Goal: Transaction & Acquisition: Obtain resource

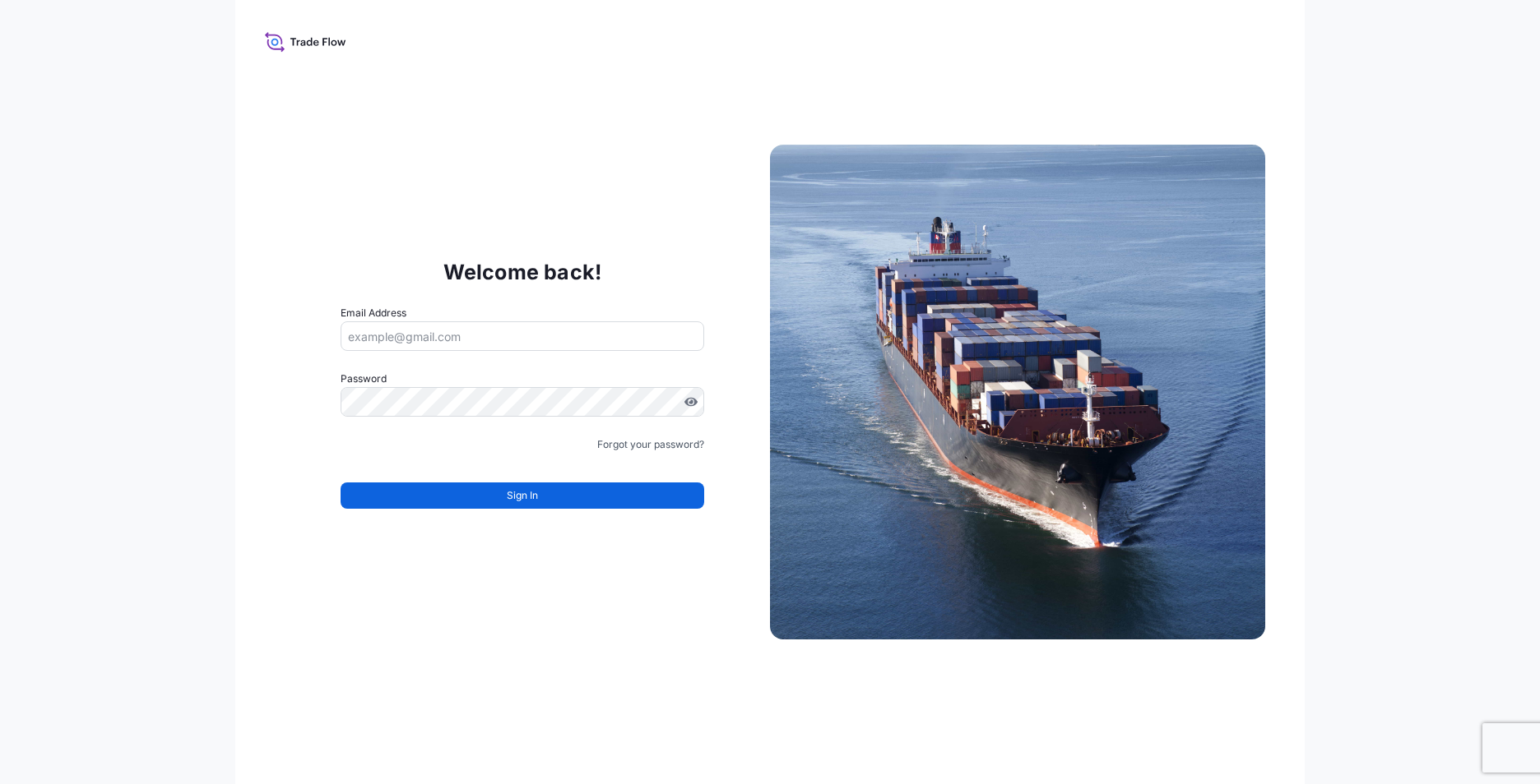
click at [435, 338] on input "Email Address" at bounding box center [523, 337] width 364 height 30
type input "fredrik.kirkhus@IXMetals.com"
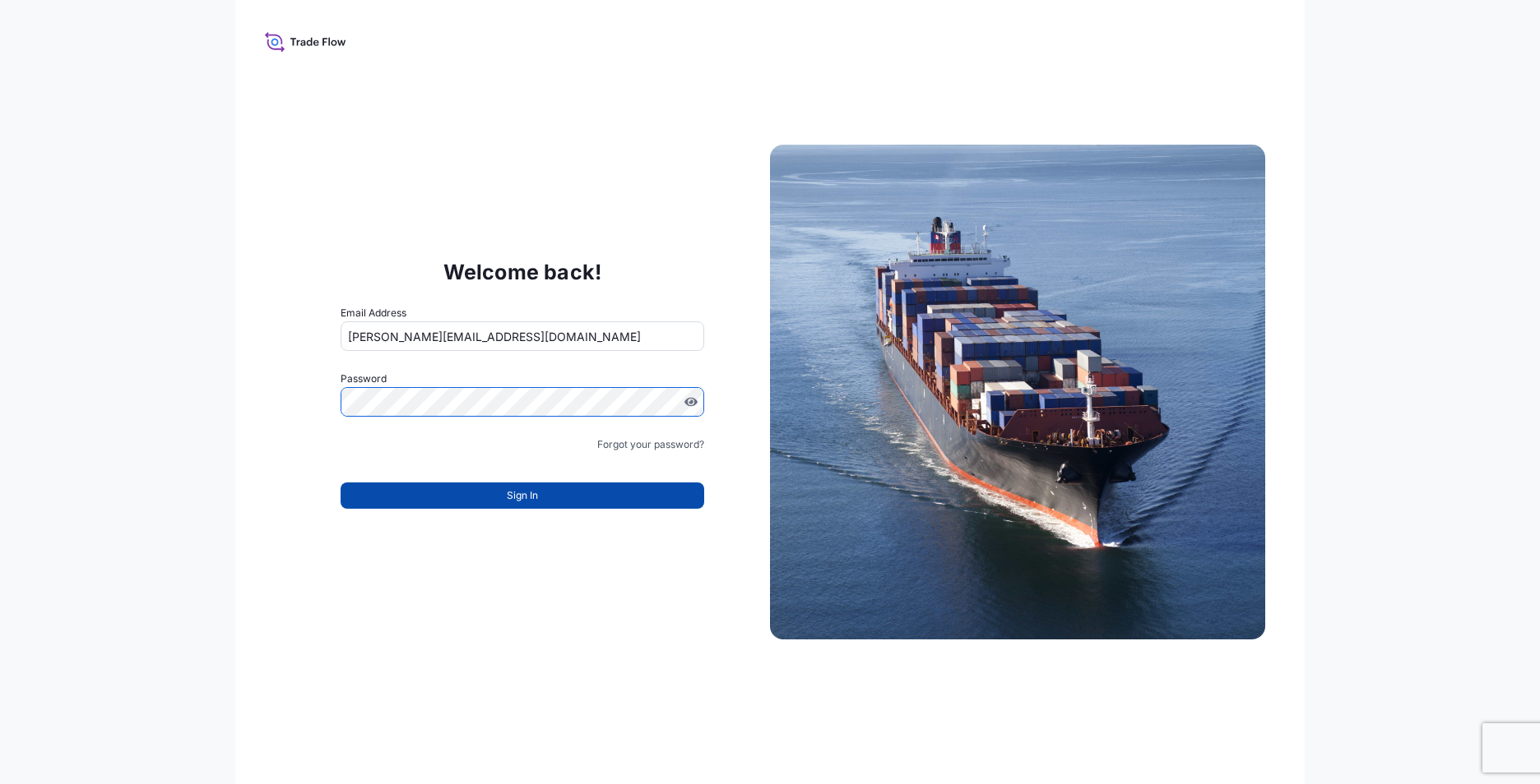
click at [528, 490] on span "Sign In" at bounding box center [522, 495] width 31 height 16
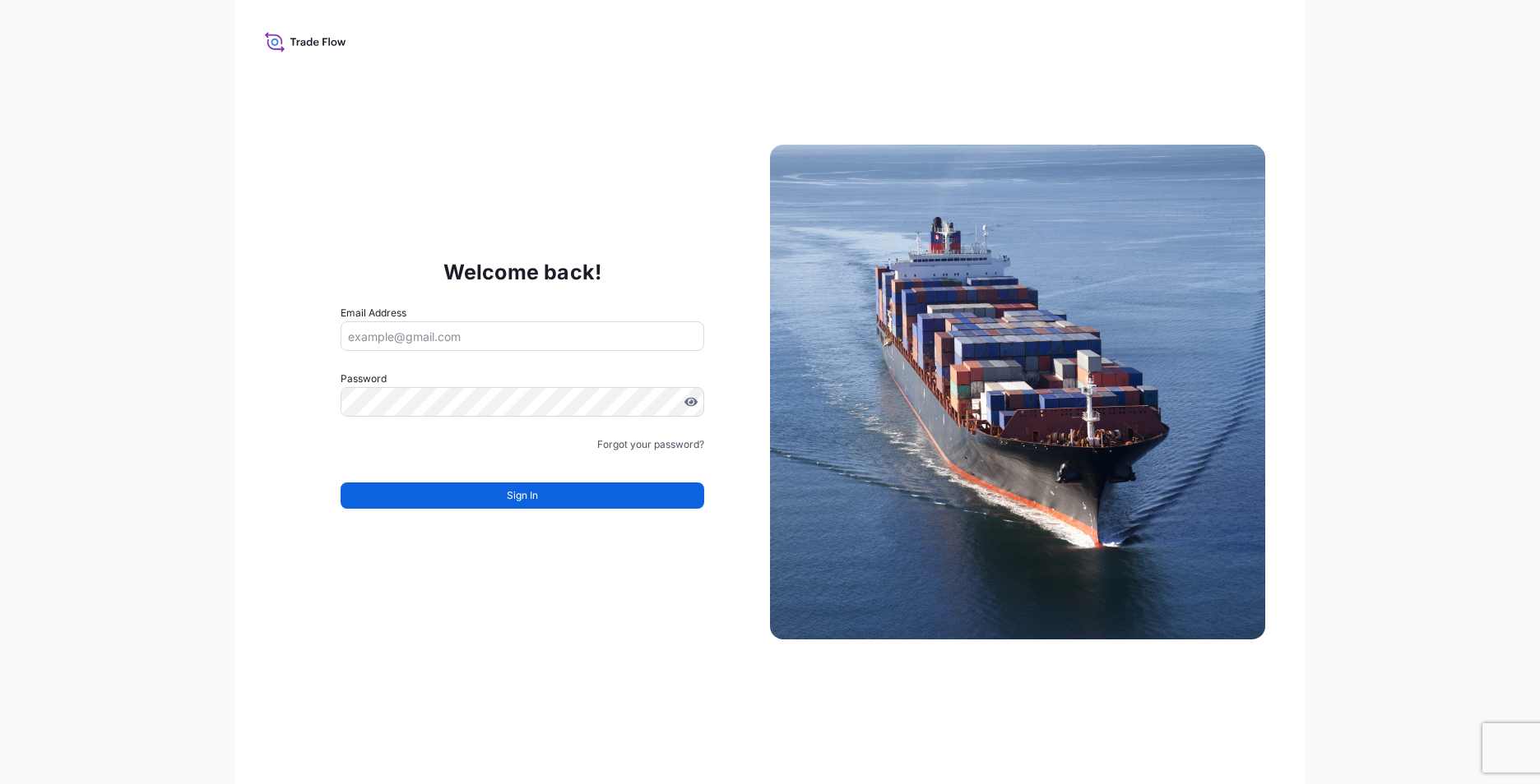
click at [411, 333] on input "Email Address" at bounding box center [523, 337] width 364 height 30
type input "[PERSON_NAME][EMAIL_ADDRESS][DOMAIN_NAME]"
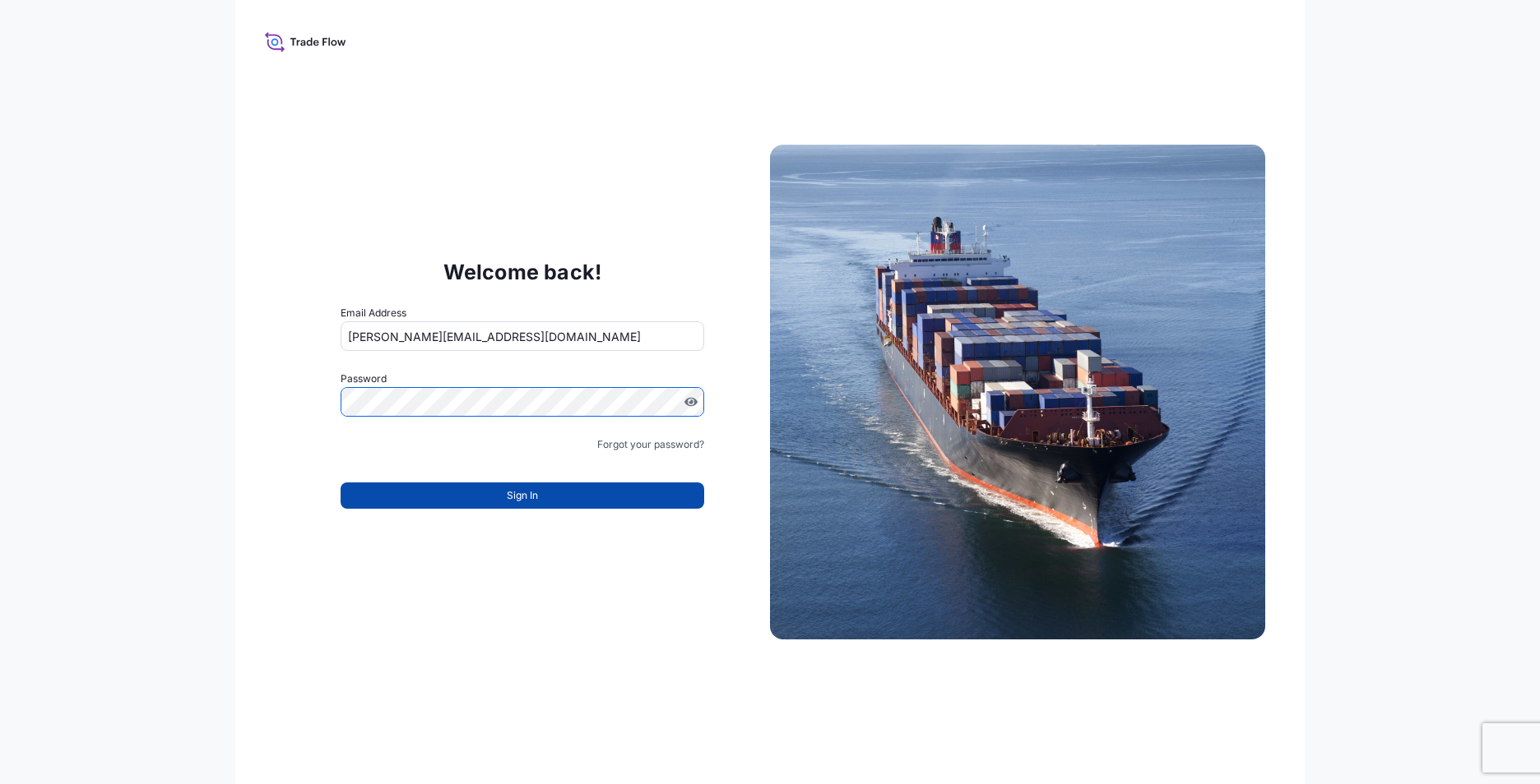
click at [521, 490] on span "Sign In" at bounding box center [522, 495] width 31 height 16
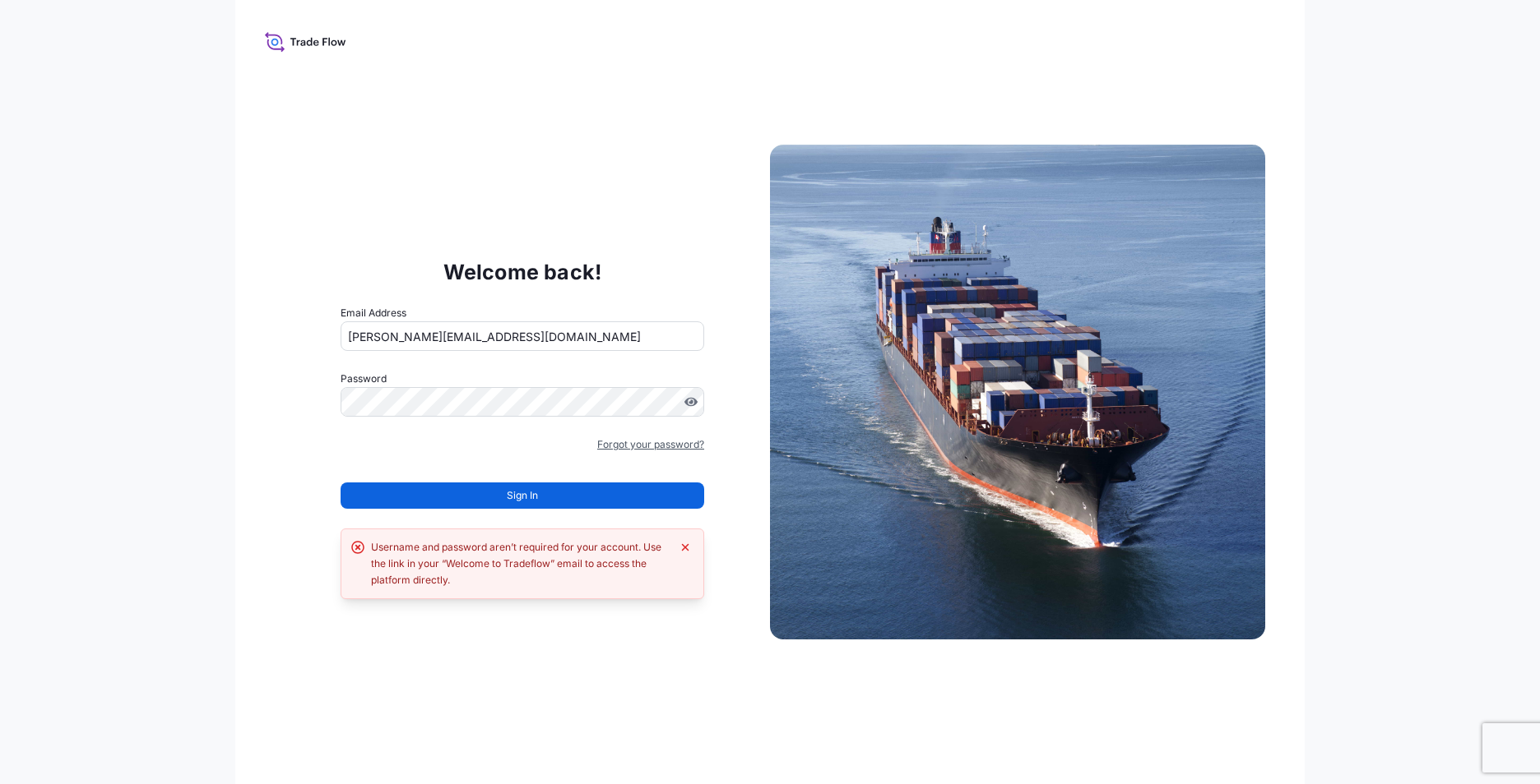
click at [640, 442] on link "Forgot your password?" at bounding box center [650, 444] width 107 height 16
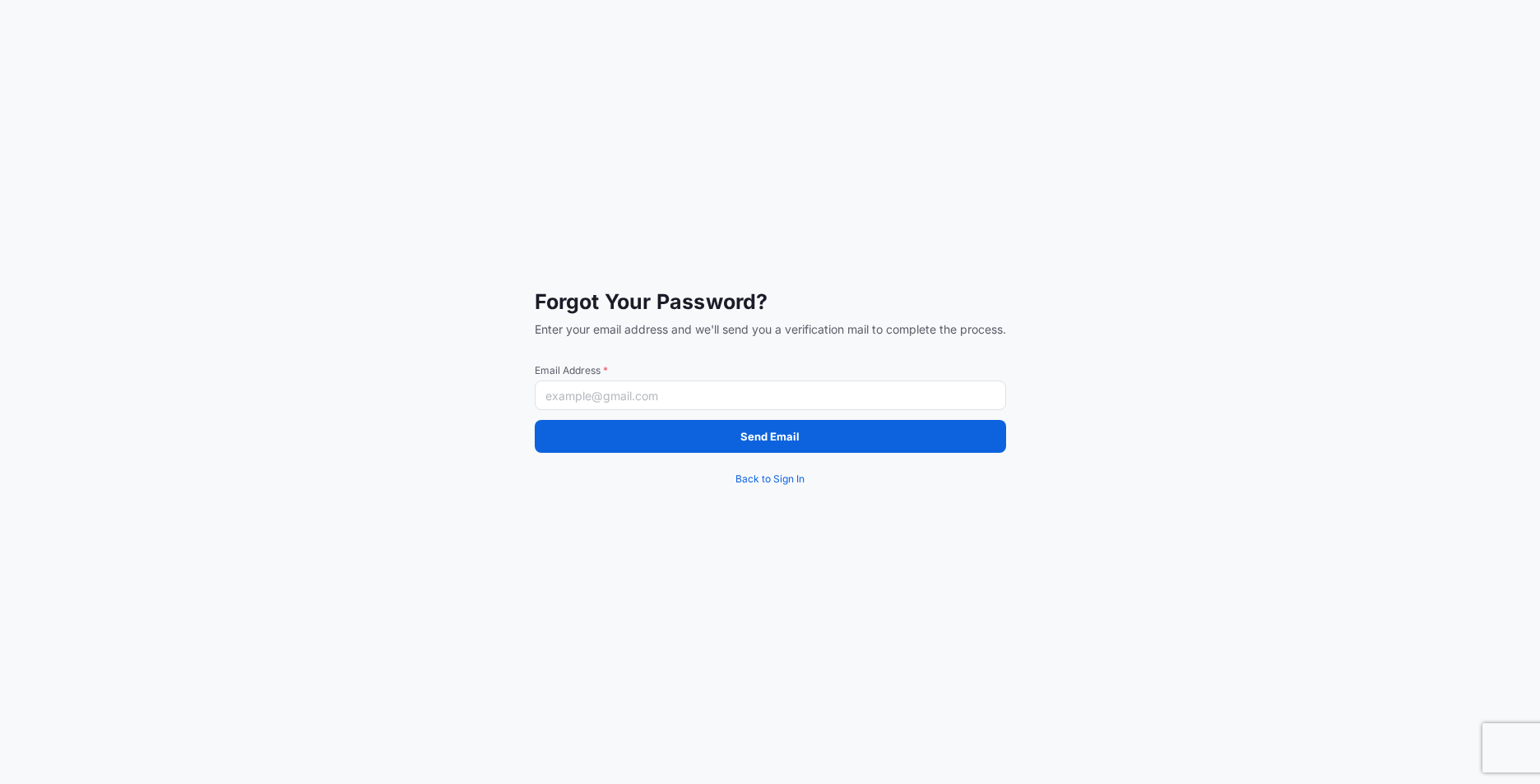
click at [660, 400] on input "Email Address *" at bounding box center [770, 395] width 472 height 30
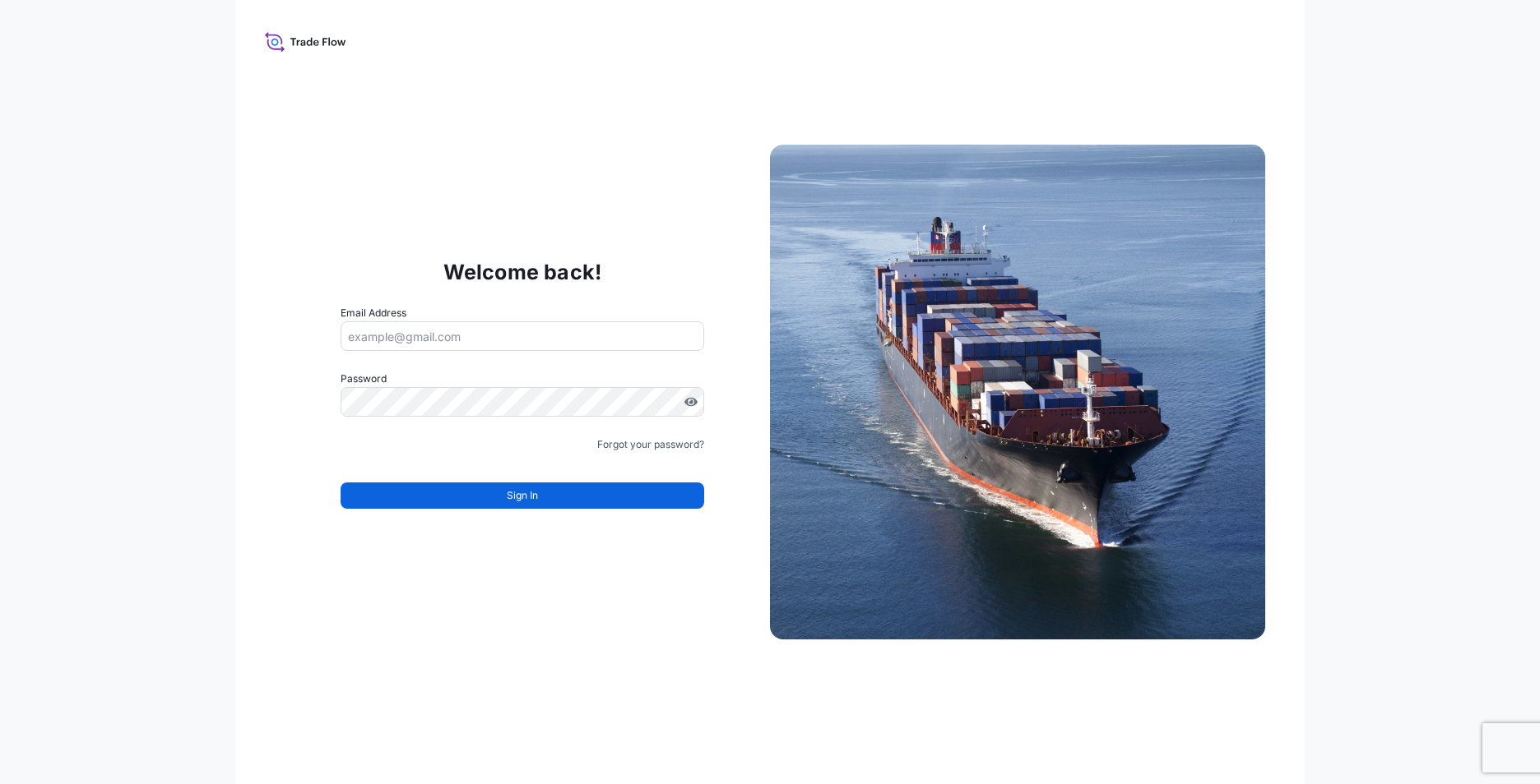
click at [431, 331] on input "Email Address" at bounding box center [523, 337] width 364 height 30
type input "[PERSON_NAME][EMAIL_ADDRESS][DOMAIN_NAME]"
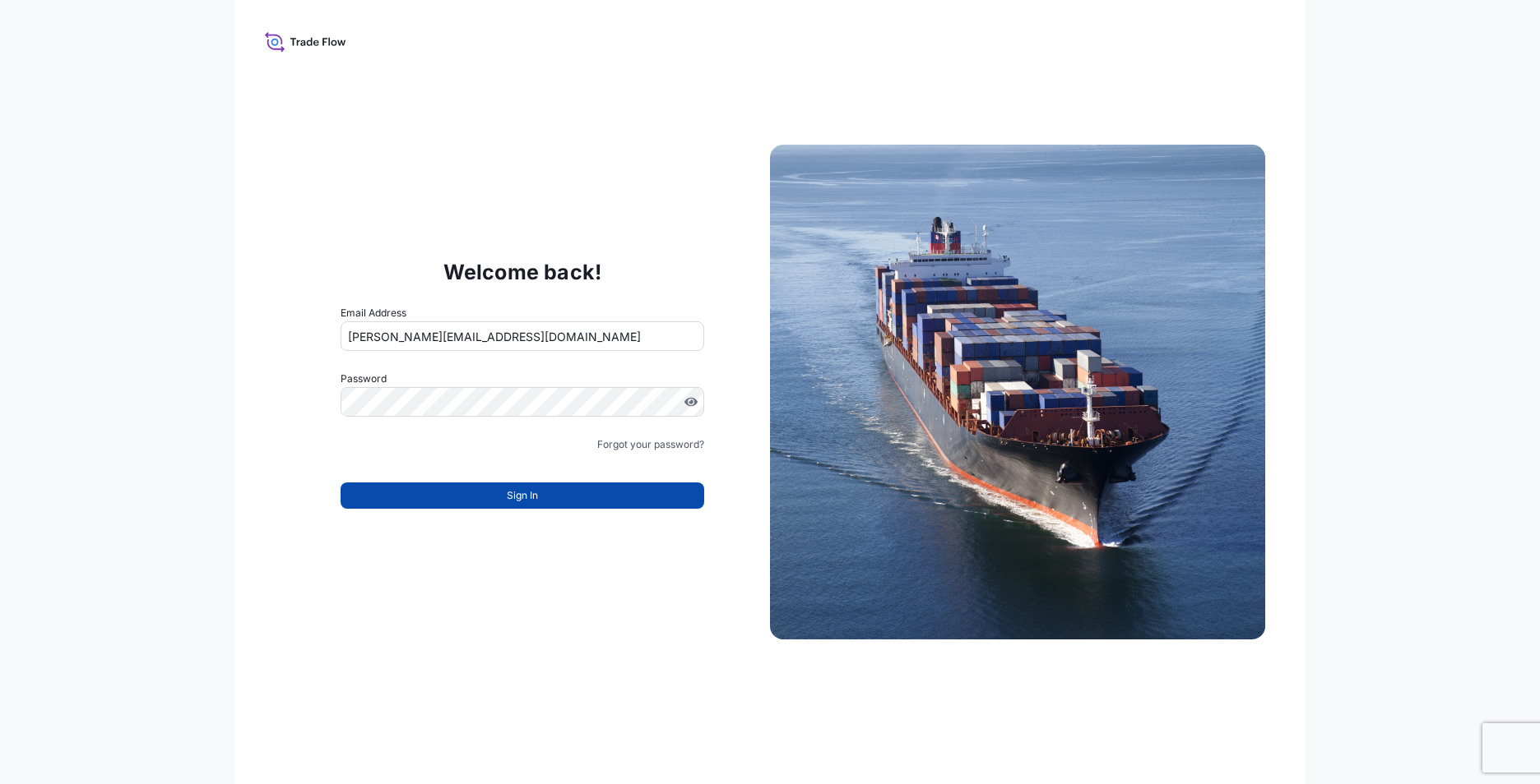
click at [535, 492] on span "Sign In" at bounding box center [522, 495] width 31 height 16
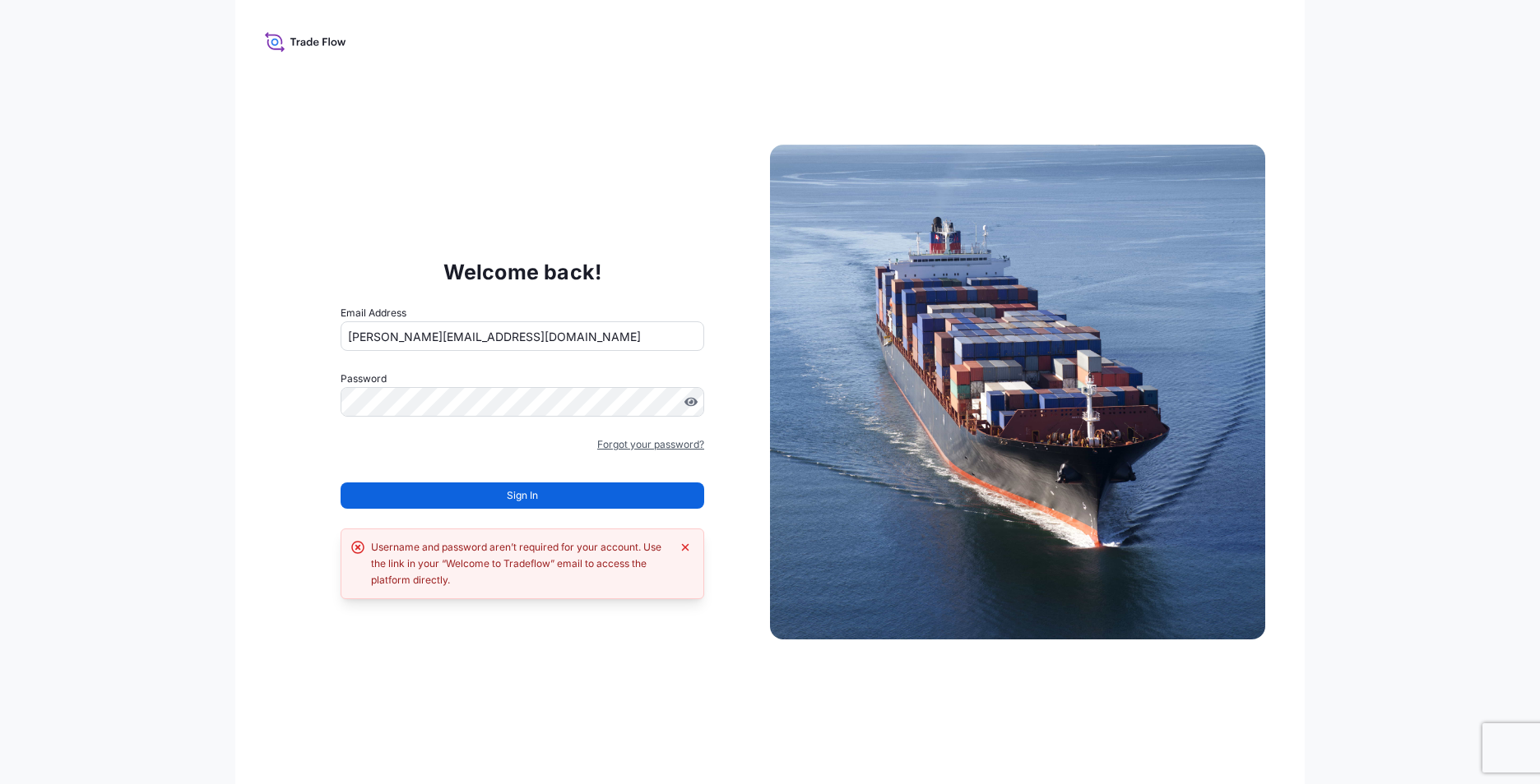
click at [649, 445] on link "Forgot your password?" at bounding box center [650, 444] width 107 height 16
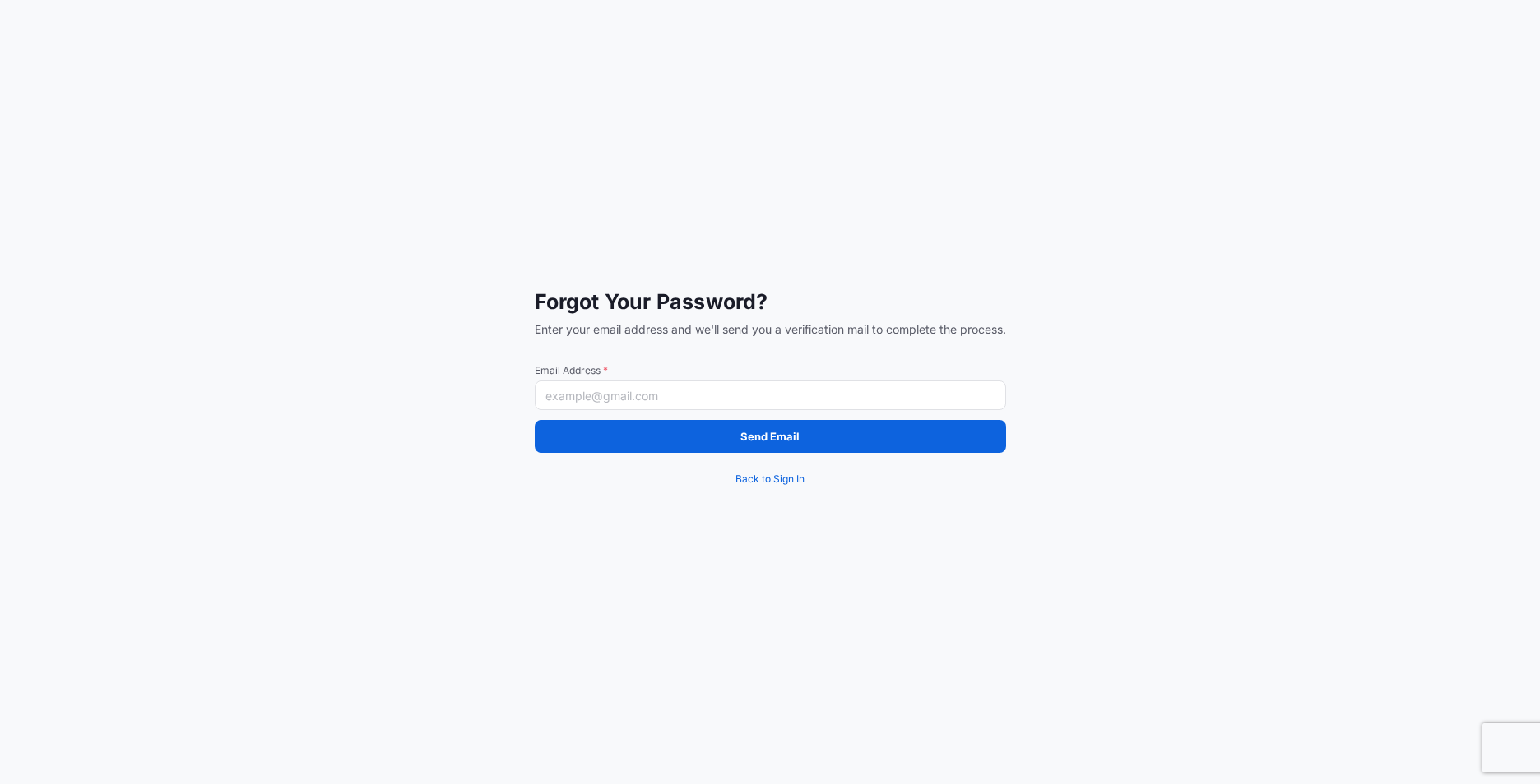
click at [625, 397] on input "Email Address *" at bounding box center [770, 395] width 472 height 30
type input "fredrik.kirkhus@IXMetals.com"
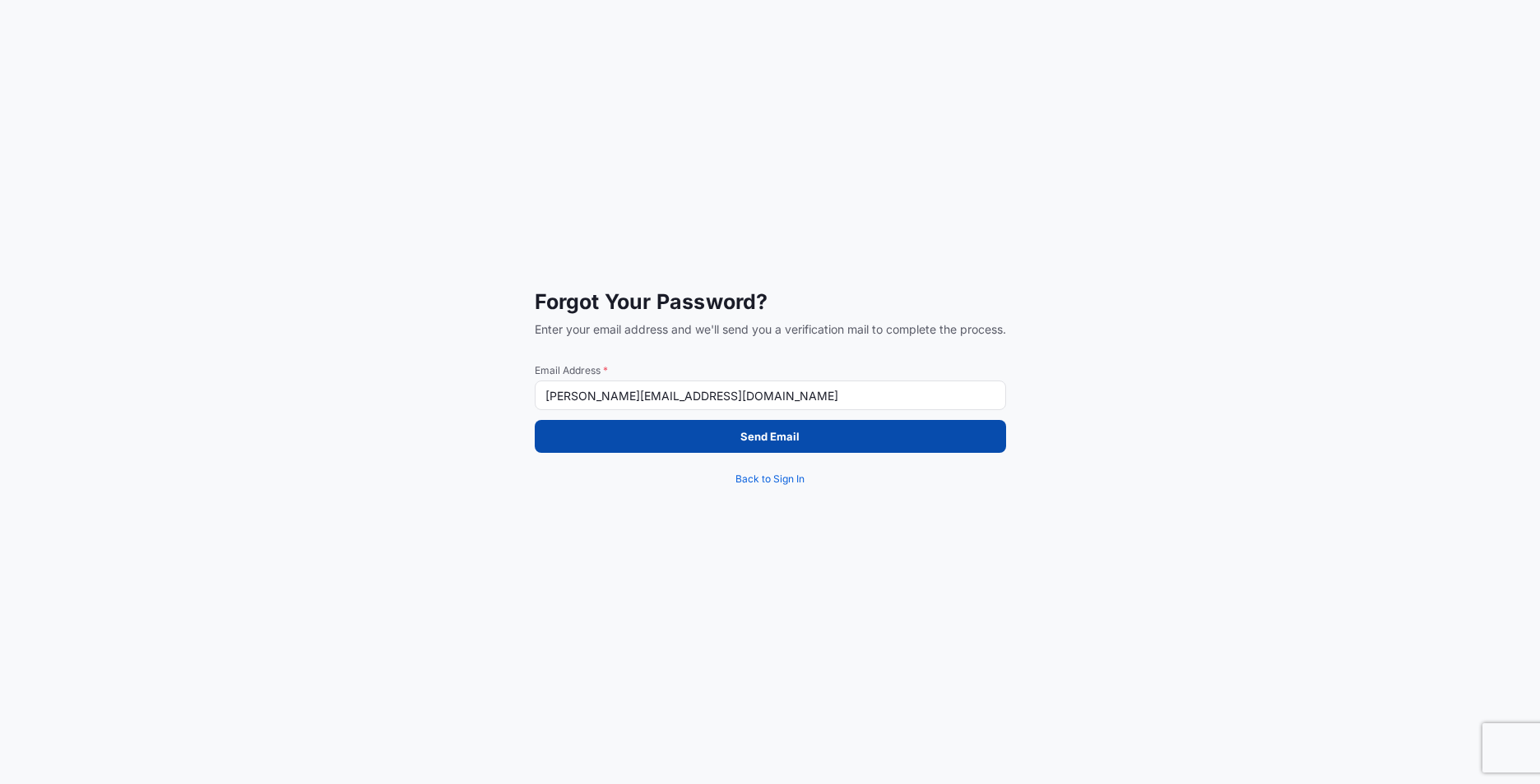
click at [751, 434] on p "Send Email" at bounding box center [770, 436] width 59 height 16
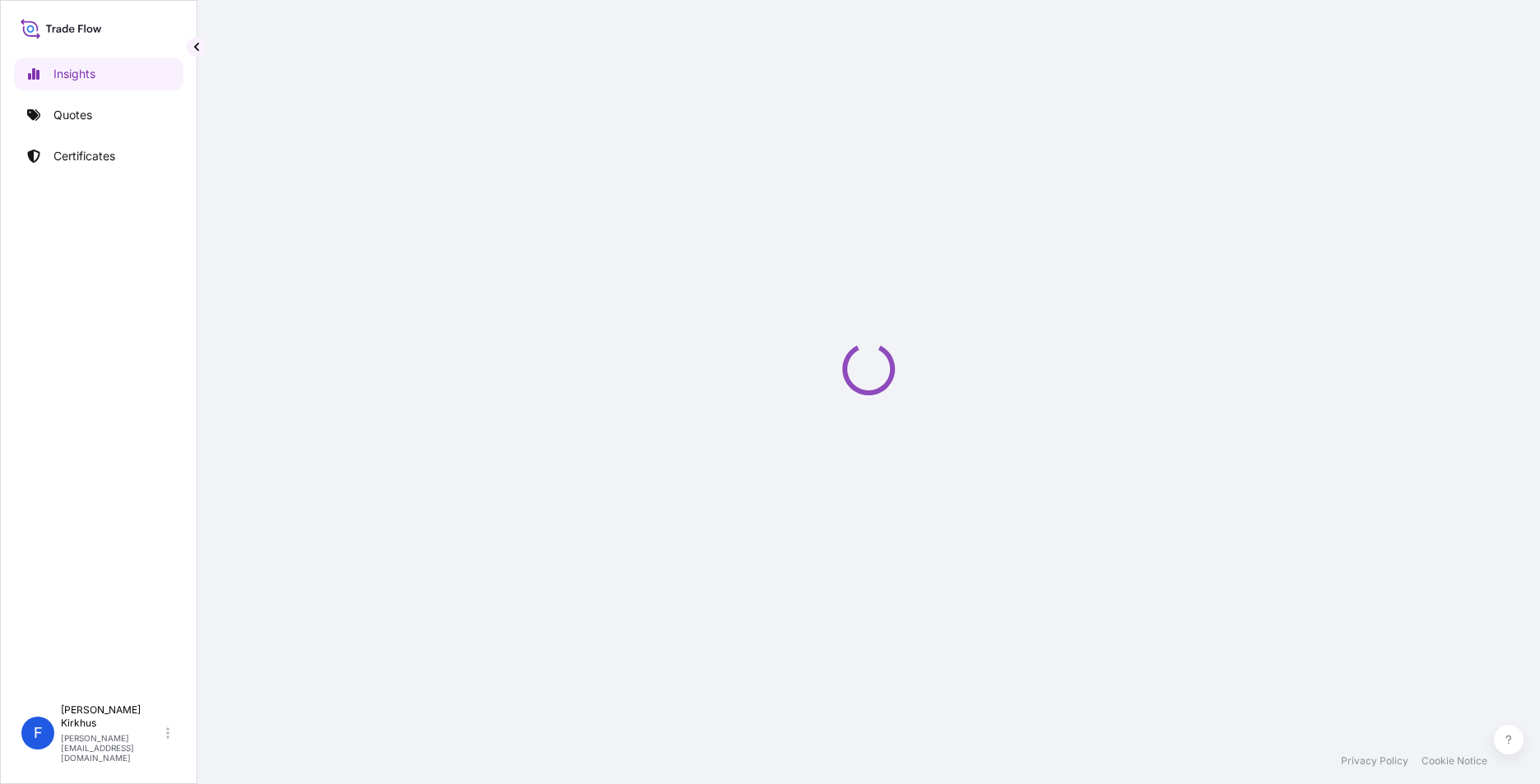
select select "2025"
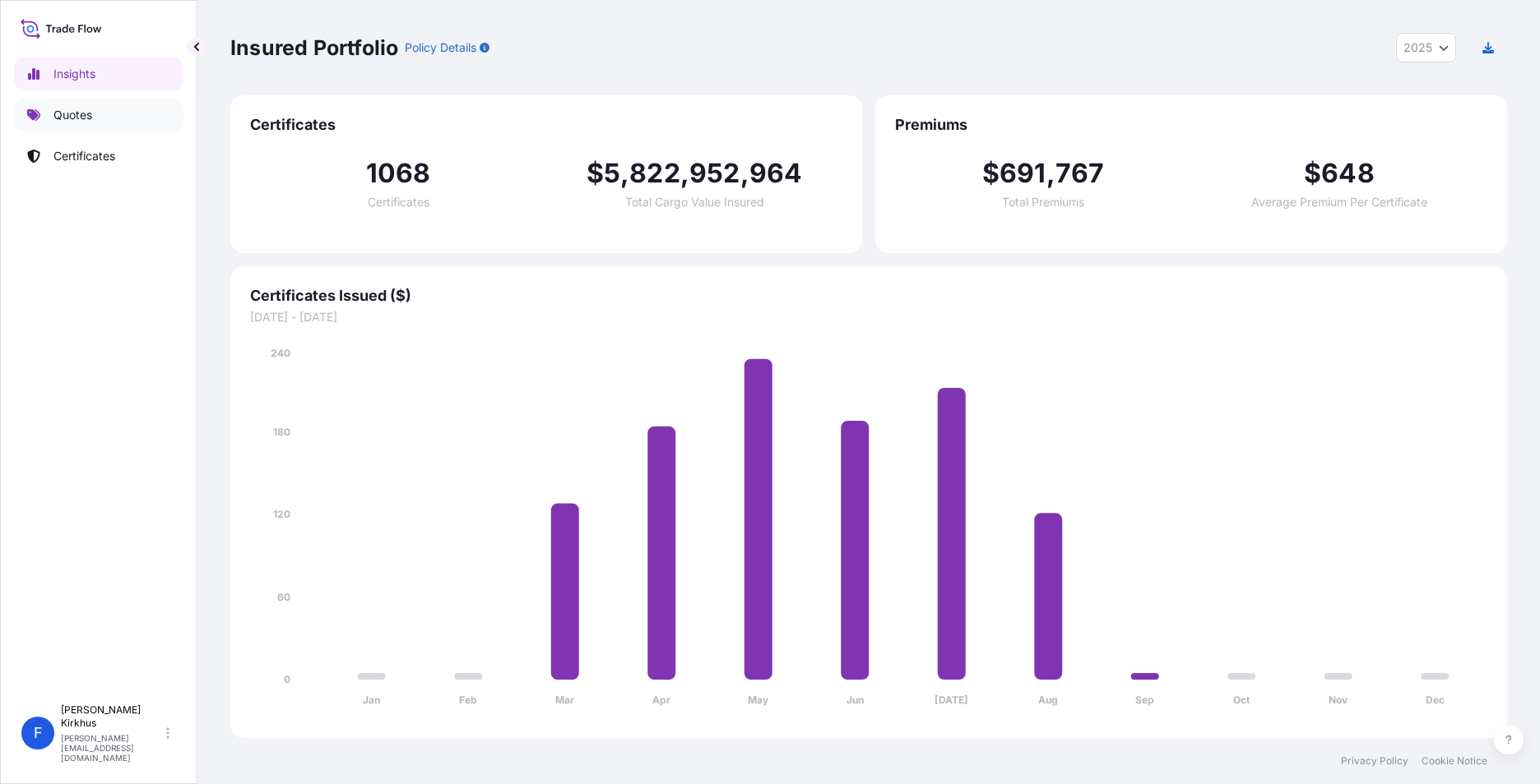
click at [83, 112] on p "Quotes" at bounding box center [72, 115] width 39 height 16
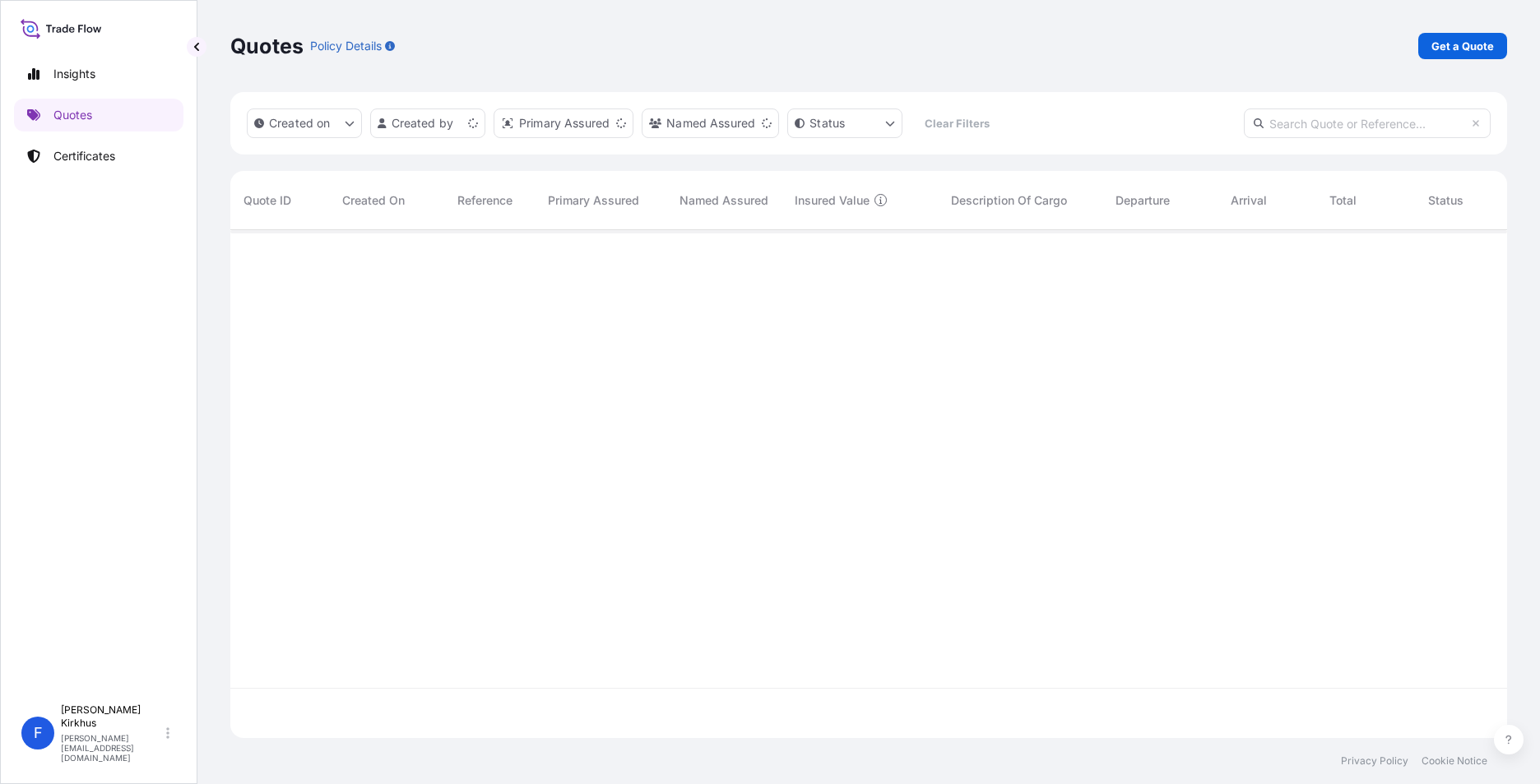
scroll to position [504, 1264]
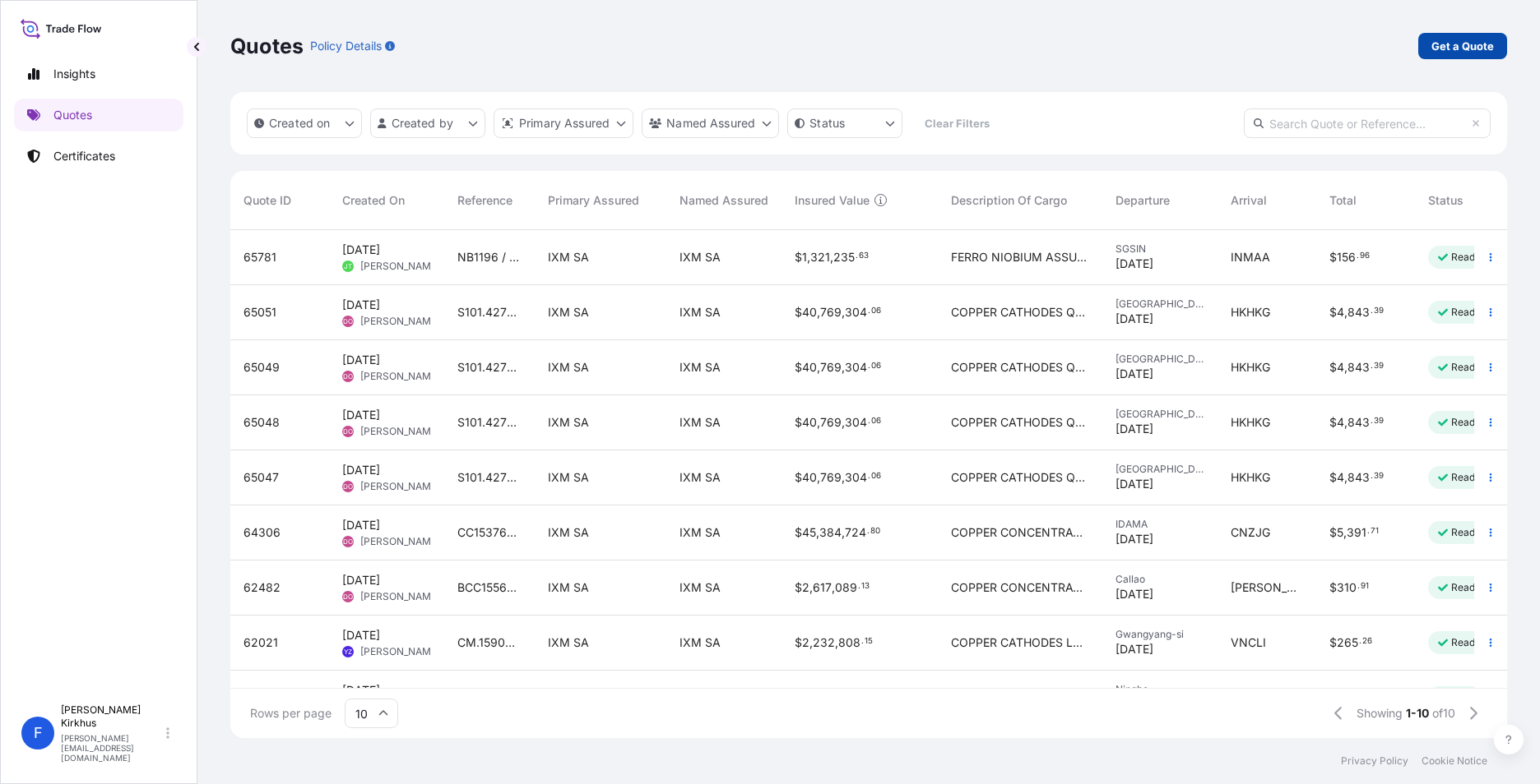
click at [1466, 44] on p "Get a Quote" at bounding box center [1462, 46] width 63 height 16
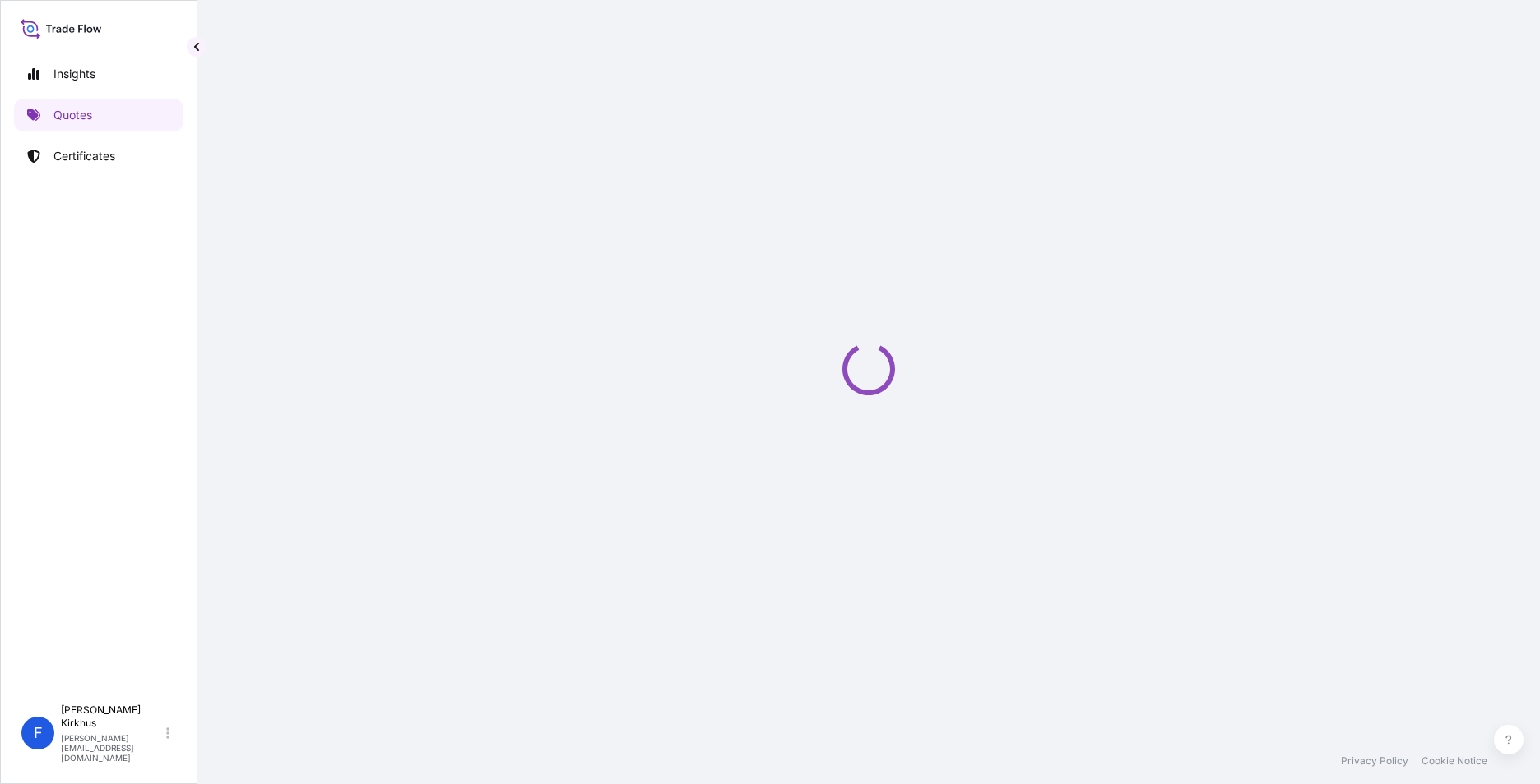
select select "Sea"
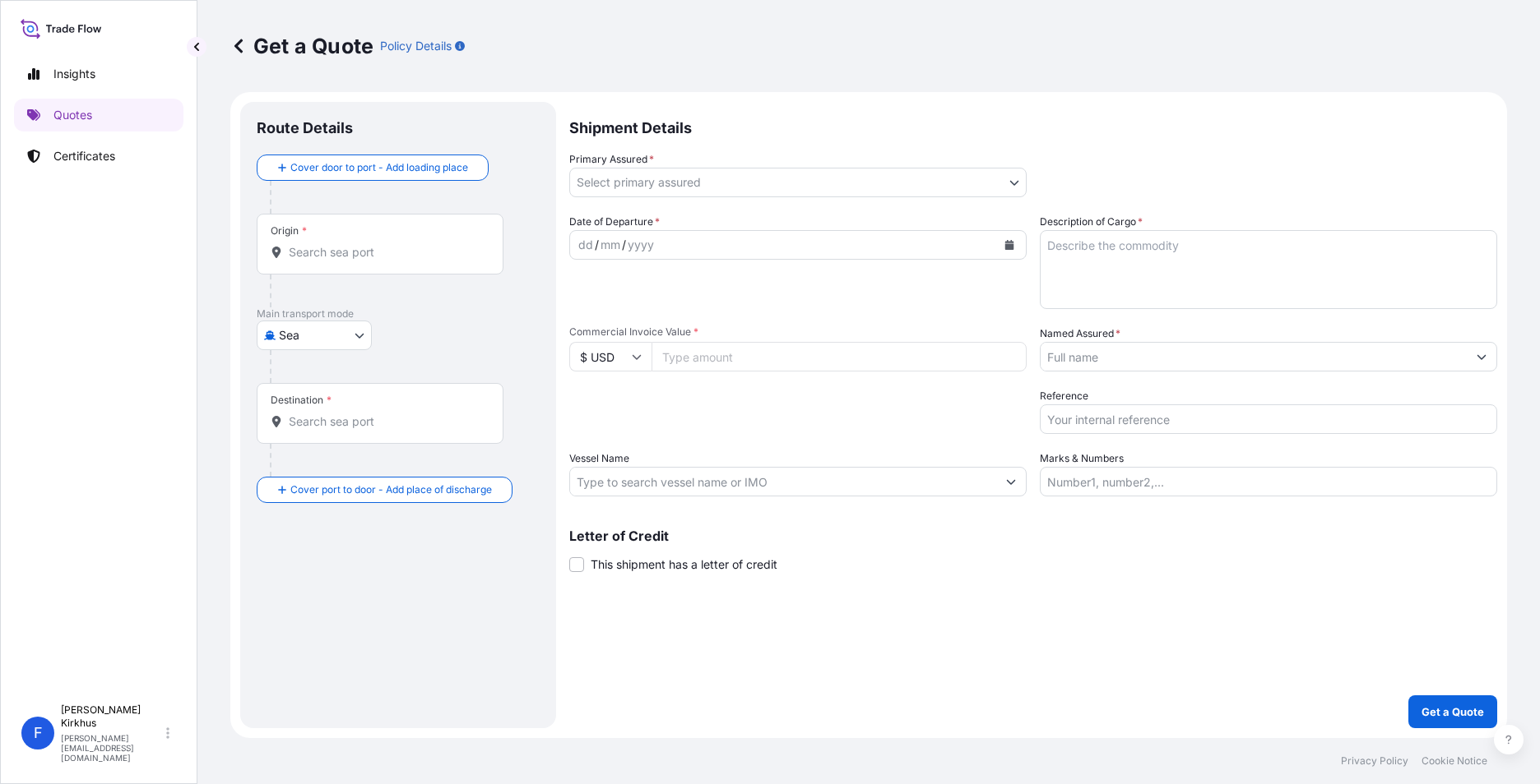
click at [637, 179] on body "Insights Quotes Certificates F Fredrik Kirkhus fredrik.kirkhus@ixmetals.com Get…" at bounding box center [770, 392] width 1540 height 784
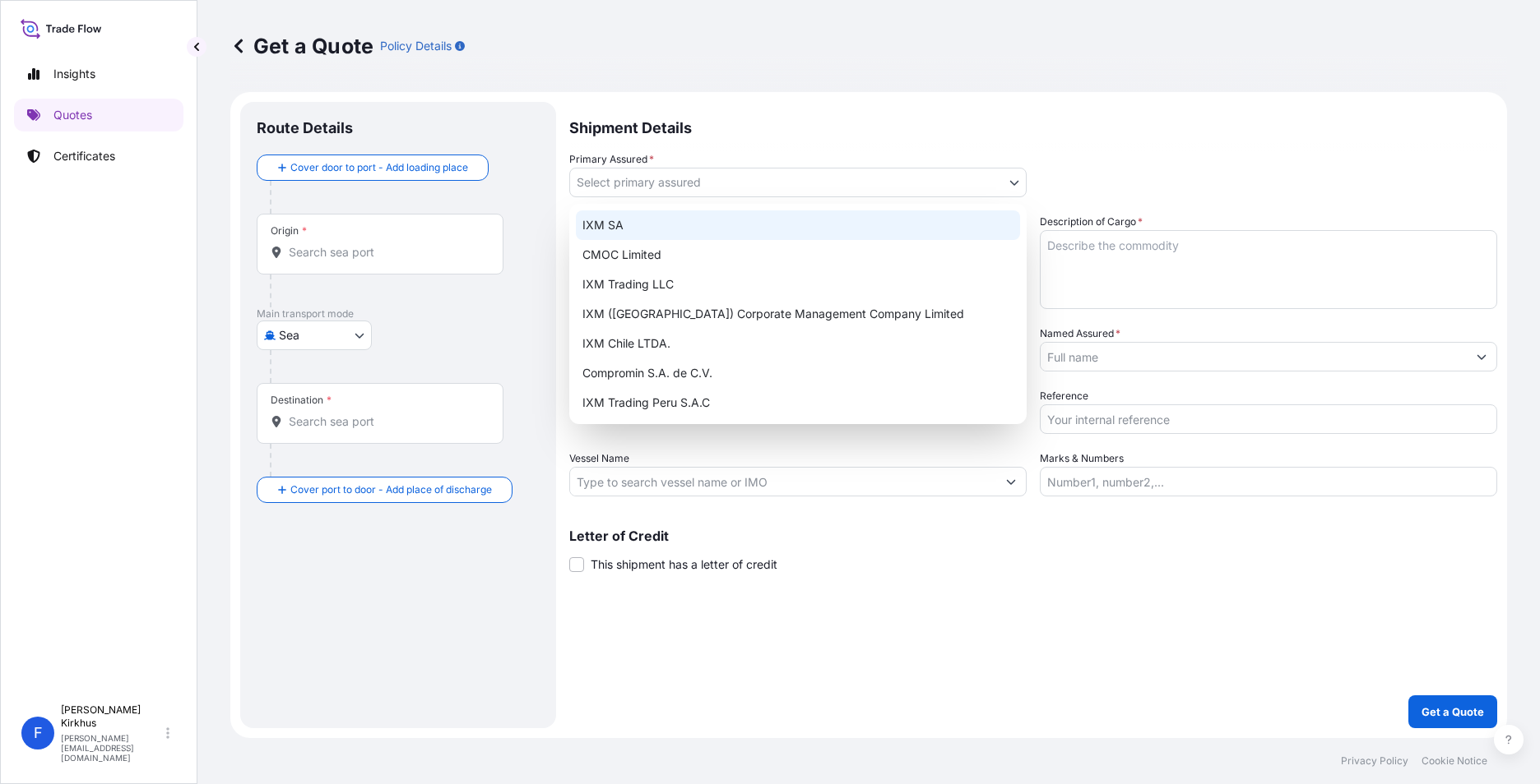
click at [621, 225] on div "IXM SA" at bounding box center [797, 226] width 444 height 30
select select "31846"
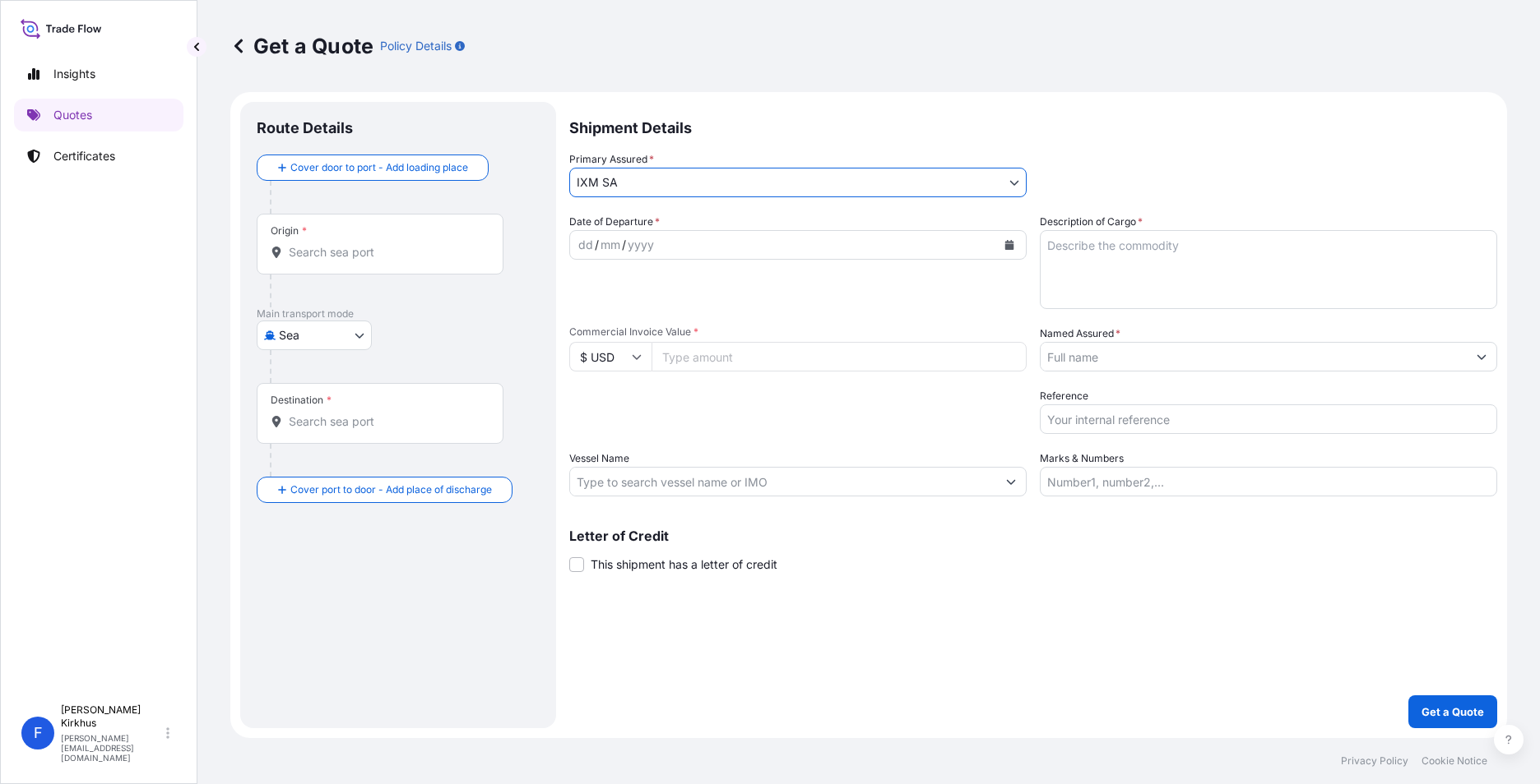
click at [1084, 356] on input "Named Assured *" at bounding box center [1253, 357] width 426 height 30
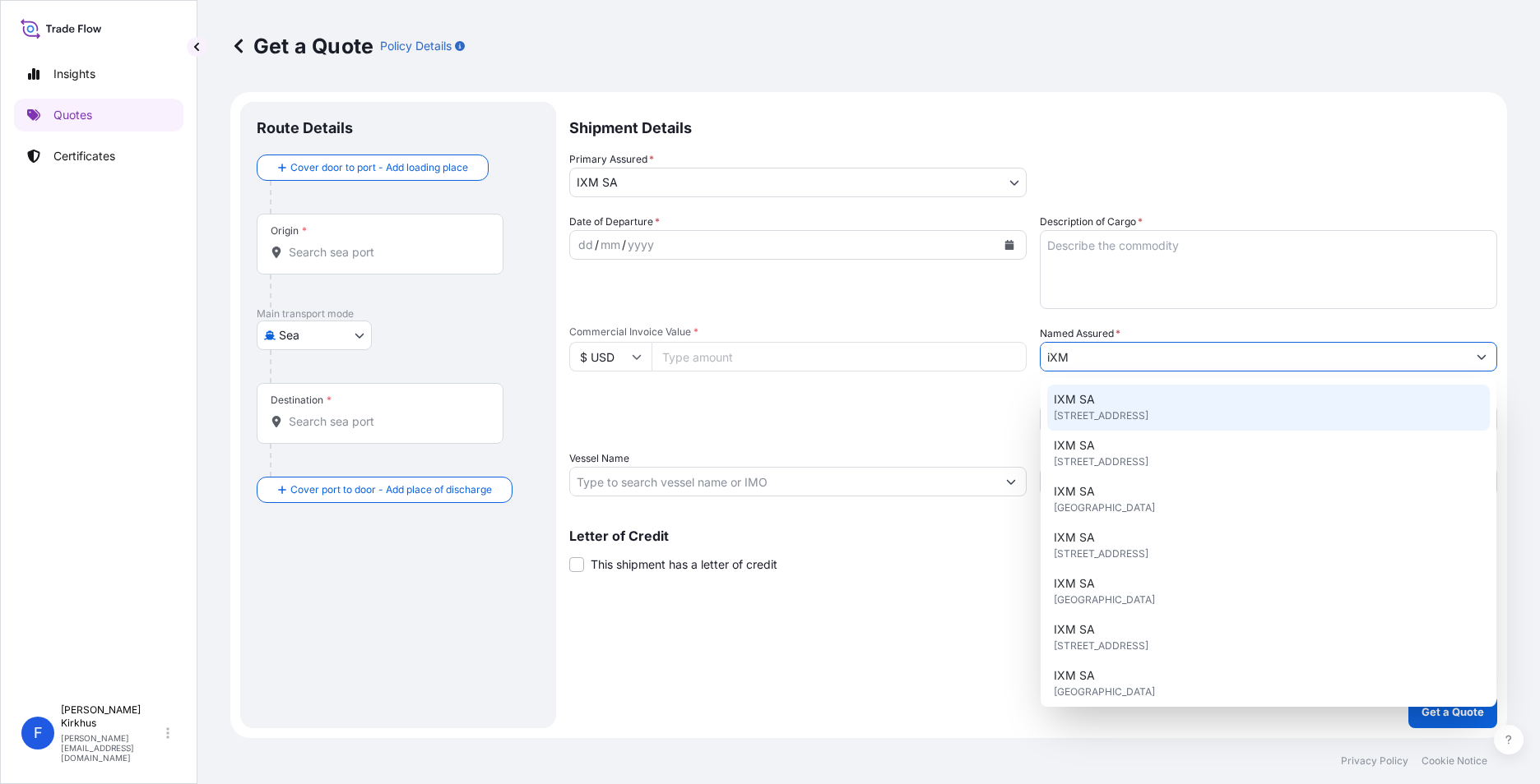
click at [1075, 413] on span "Rue de Lausanne 15, 1201, Genève, Switzerland" at bounding box center [1100, 415] width 95 height 16
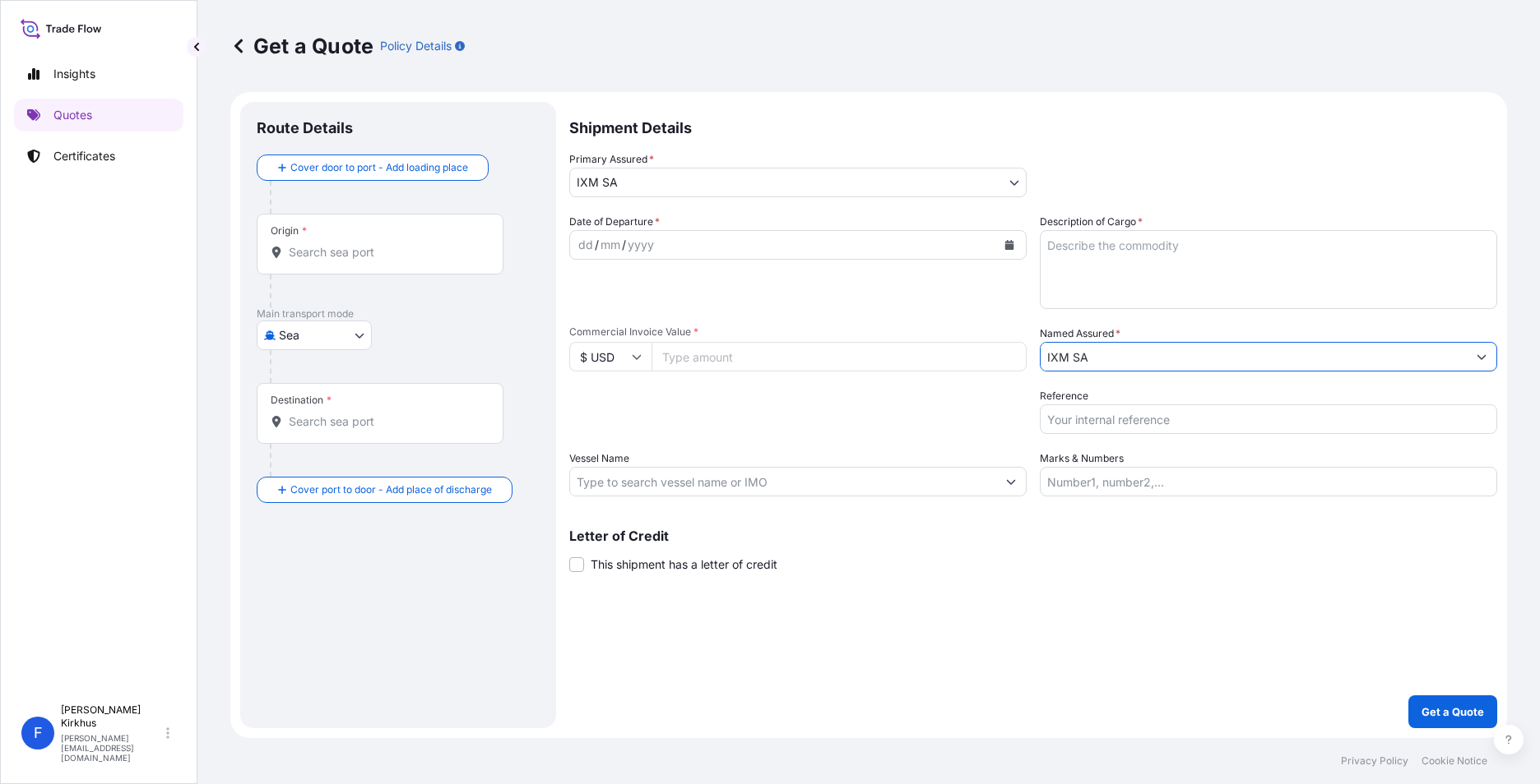
type input "IXM SA"
click at [810, 406] on div "Packing Category Type to search a container mode Please select a primary mode o…" at bounding box center [798, 410] width 458 height 46
click at [742, 356] on input "Commercial Invoice Value *" at bounding box center [838, 357] width 375 height 30
paste input "373511.65"
type input "373511.65"
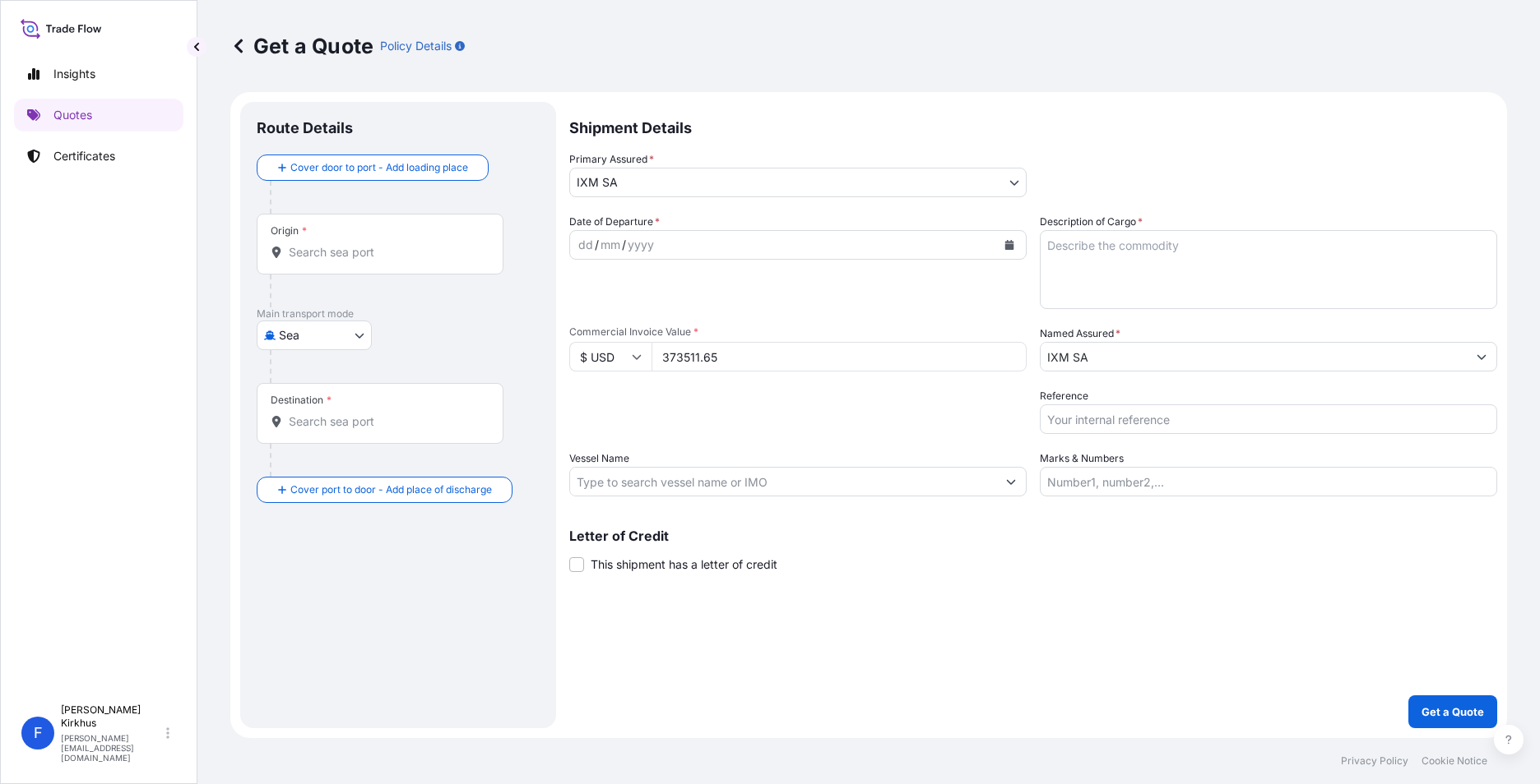
click at [325, 250] on input "Origin *" at bounding box center [386, 252] width 194 height 16
paste input "NINGBO, CHINA"
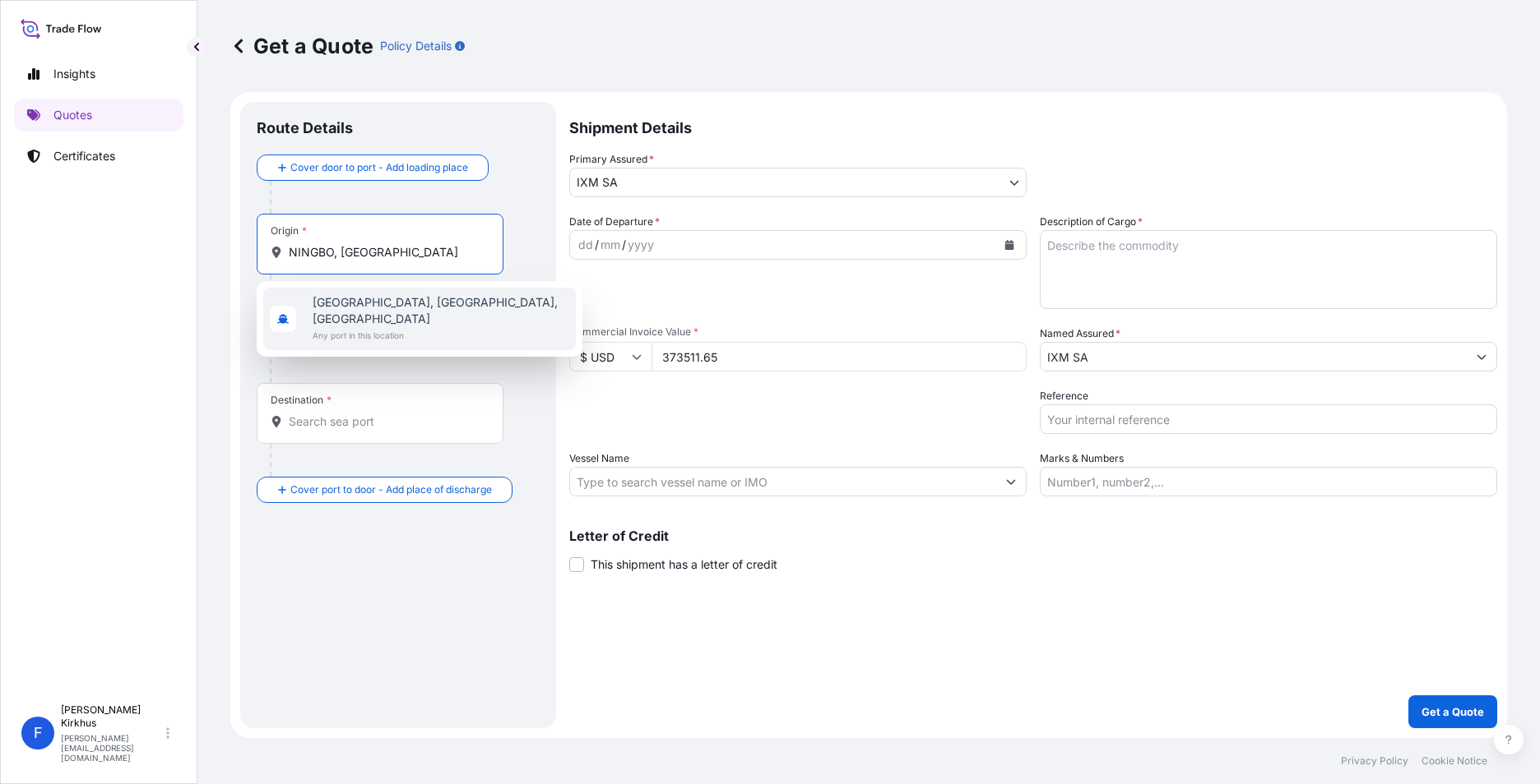
click at [394, 305] on span "Ningbo, Zhejiang, China" at bounding box center [441, 311] width 257 height 33
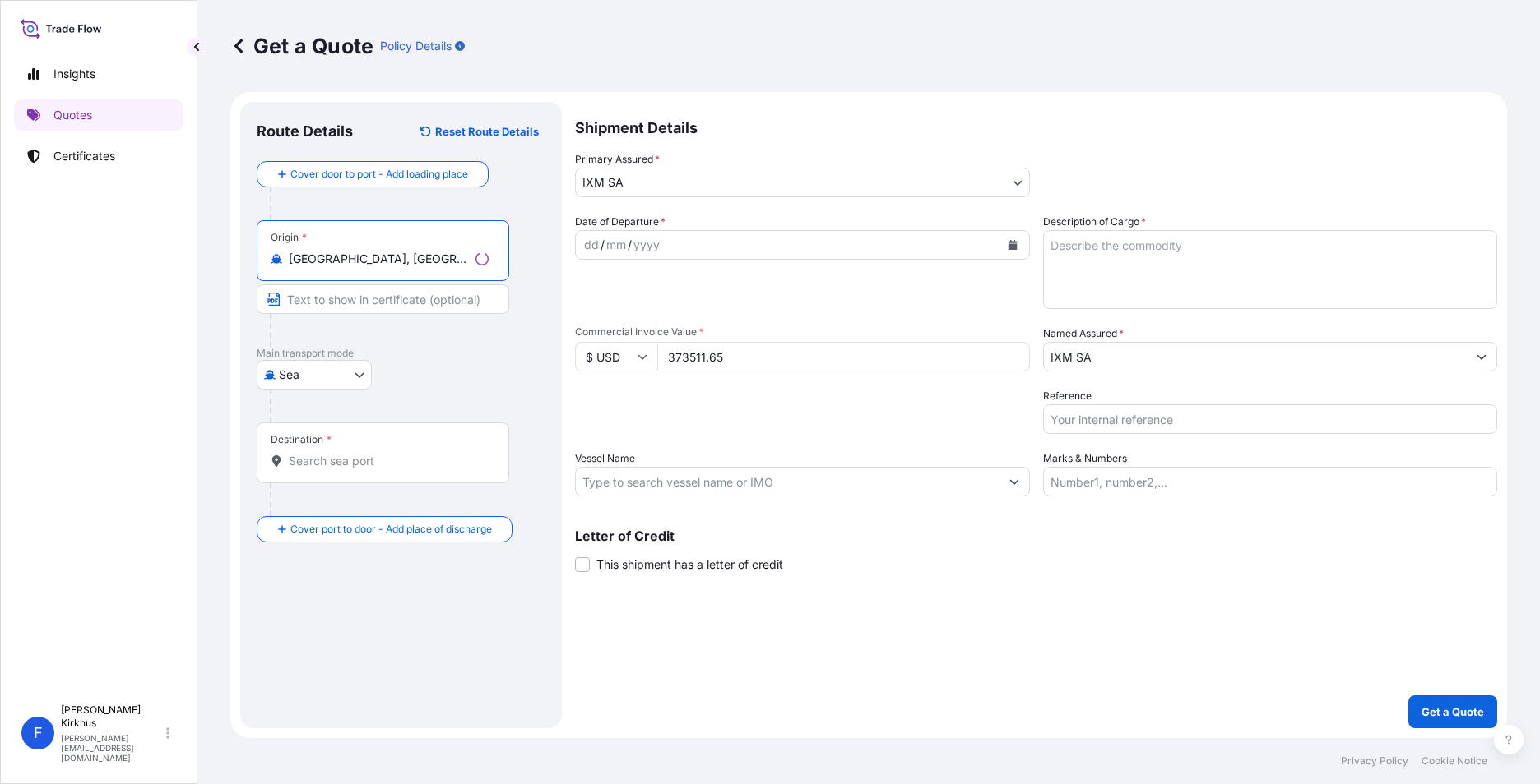
type input "Ningbo, Zhejiang, China"
click at [322, 295] on input "Text to appear on certificate" at bounding box center [383, 300] width 253 height 30
paste input "NINGBO, CHINA"
type input "NINGBO, CHINA"
click at [328, 459] on input "Destination *" at bounding box center [386, 460] width 194 height 16
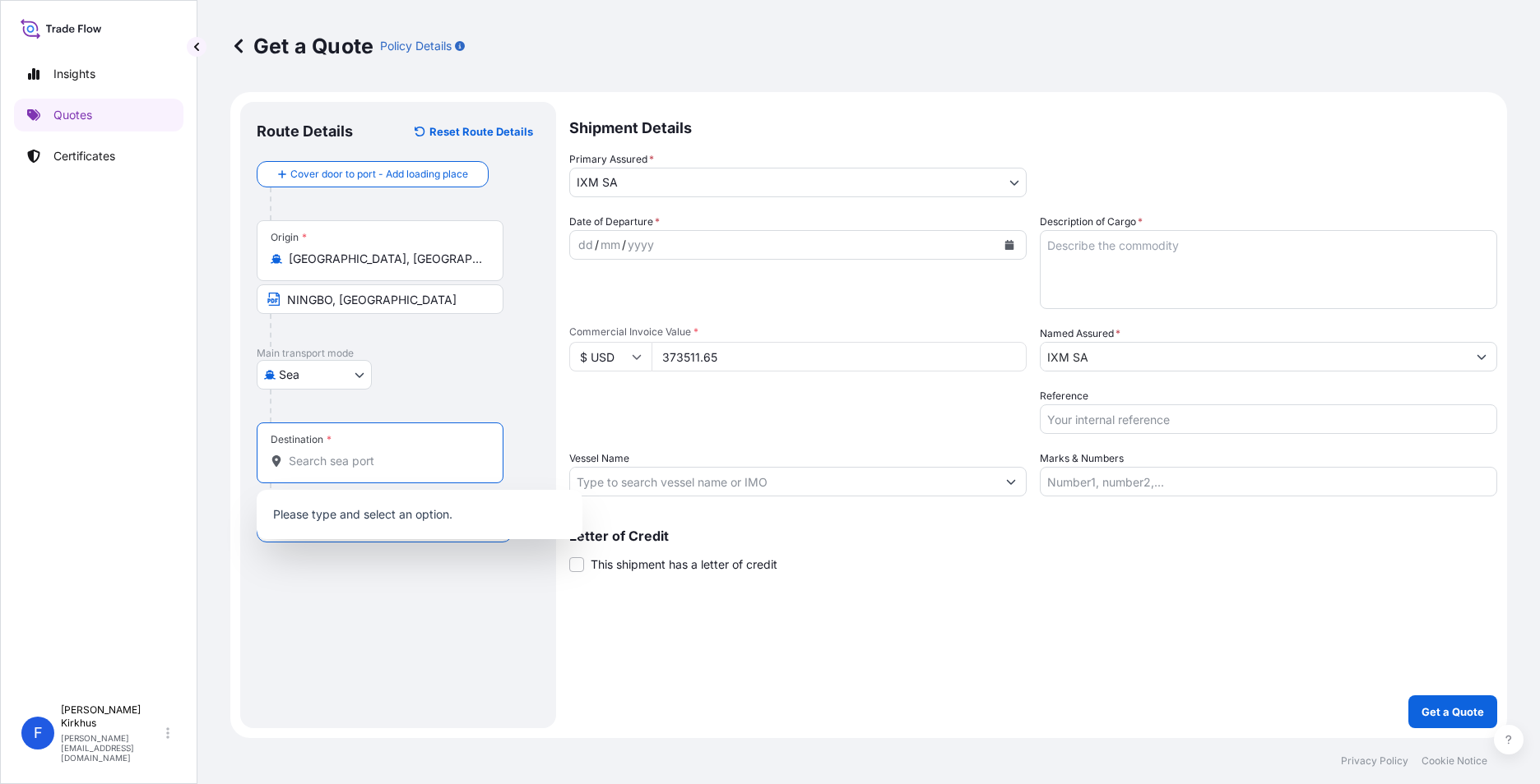
paste input "CHENNAI, INDIA"
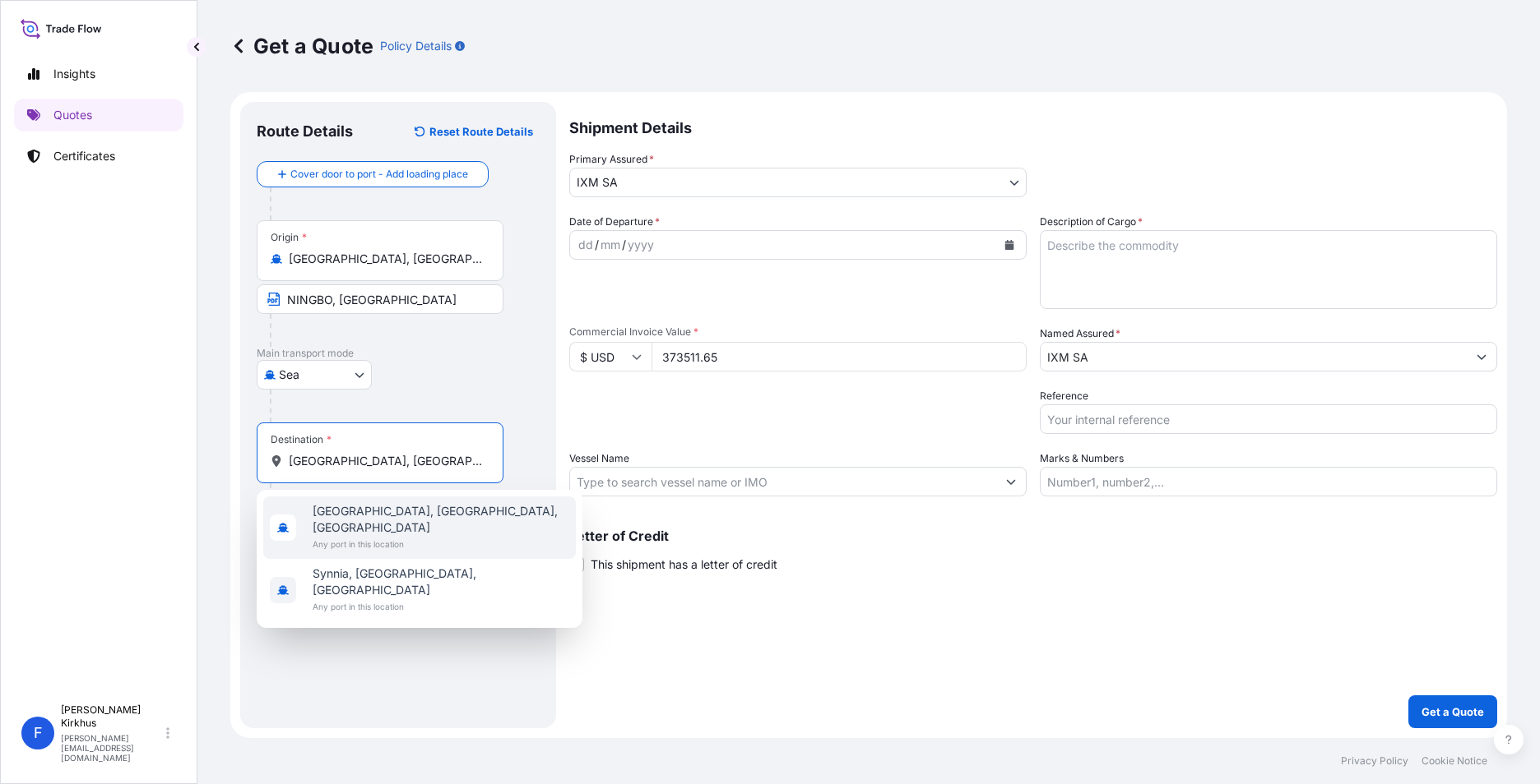
click at [339, 510] on span "Chennai, Tamil Nadu, India" at bounding box center [441, 519] width 257 height 33
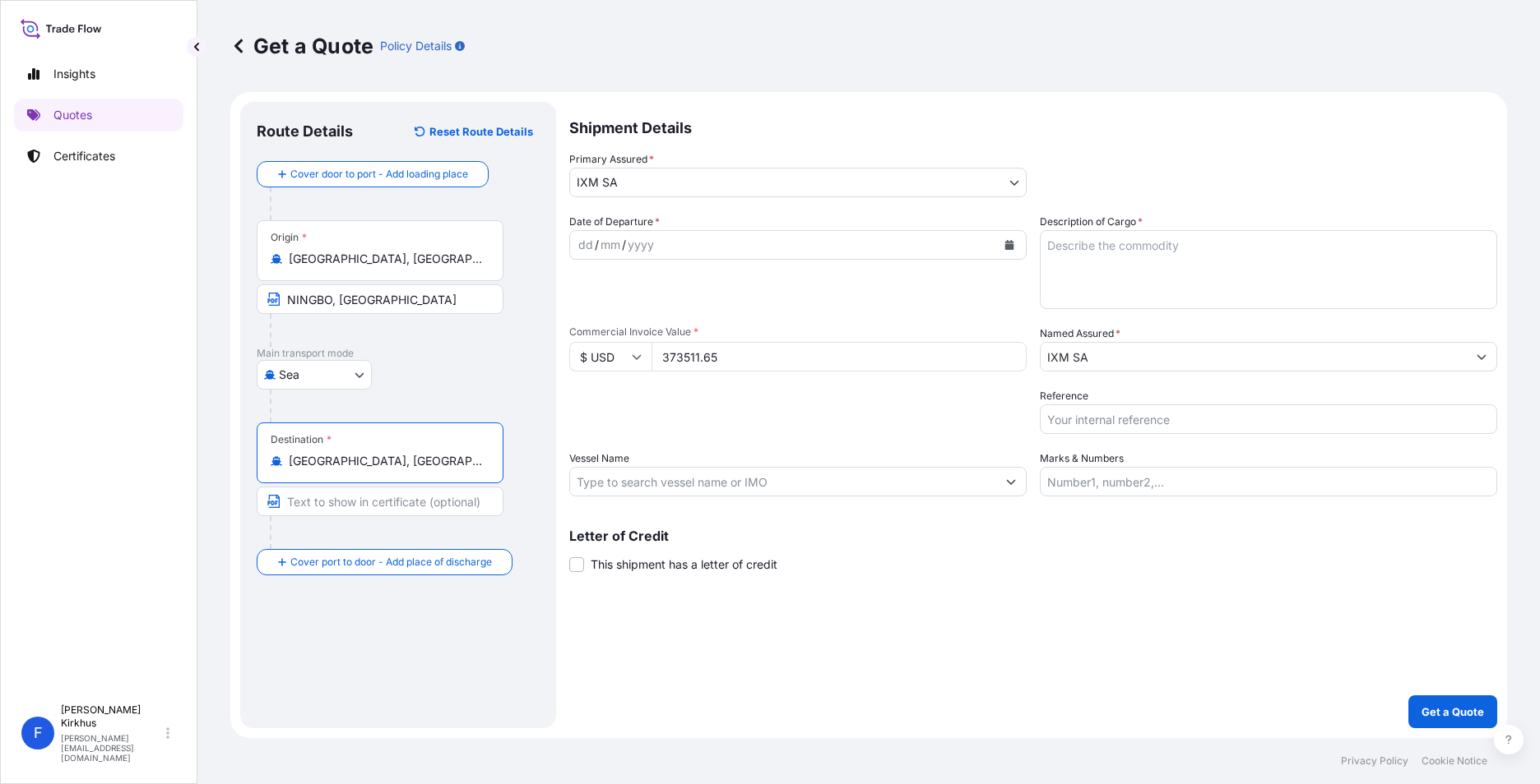
type input "Chennai, Tamil Nadu, India"
click at [323, 503] on input "Text to appear on certificate" at bounding box center [380, 501] width 247 height 30
paste input "CHENNAI, INDIA"
type input "CHENNAI, INDIA"
click at [386, 624] on div "Route Details Reset Route Details Cover door to port - Add loading place Place …" at bounding box center [398, 415] width 283 height 593
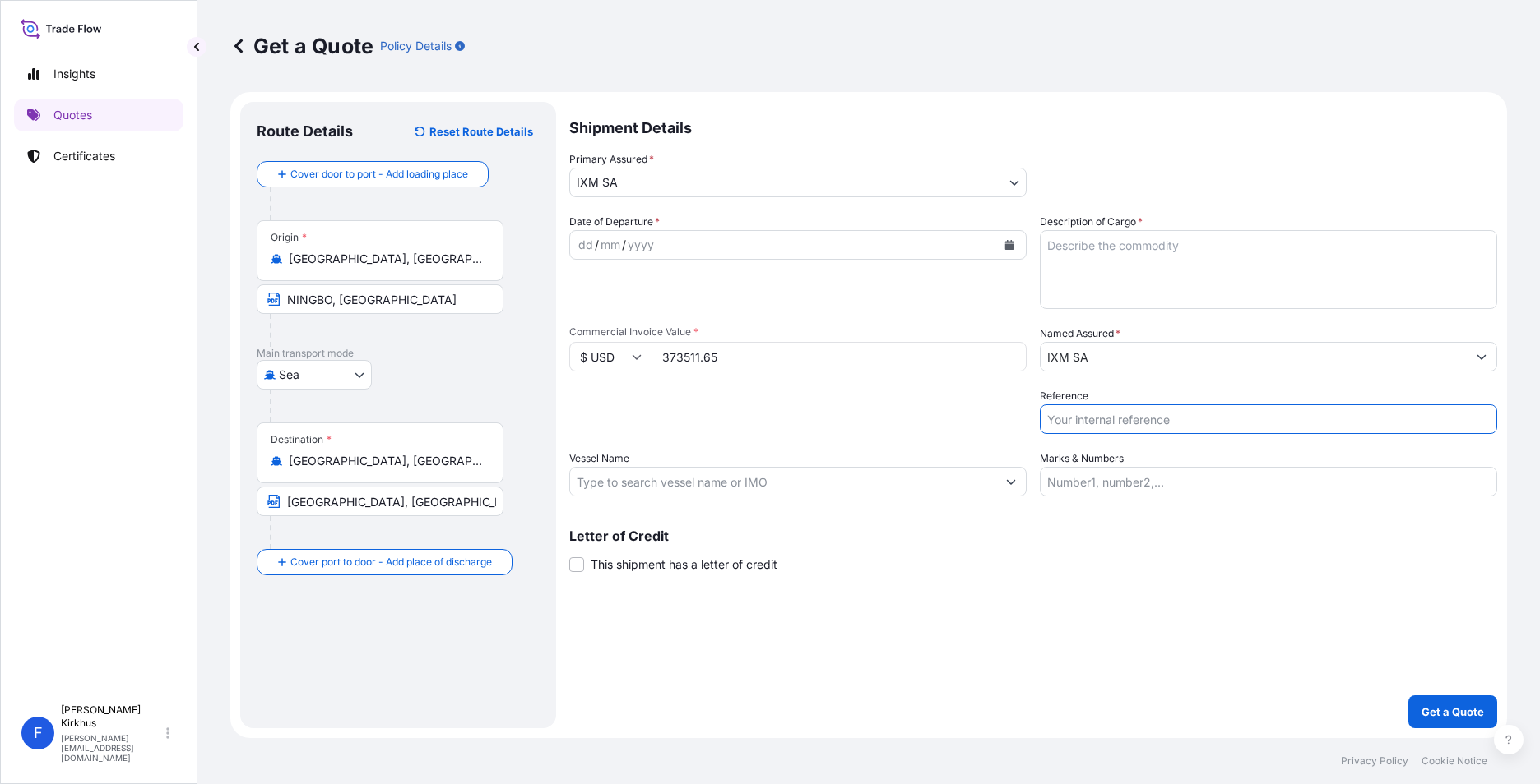
click at [1067, 423] on input "Reference" at bounding box center [1268, 419] width 458 height 30
paste input "S501.08321/08C"
type input "S501.08321/08C"
click at [1159, 244] on textarea "Description of Cargo *" at bounding box center [1268, 269] width 458 height 79
type textarea "B"
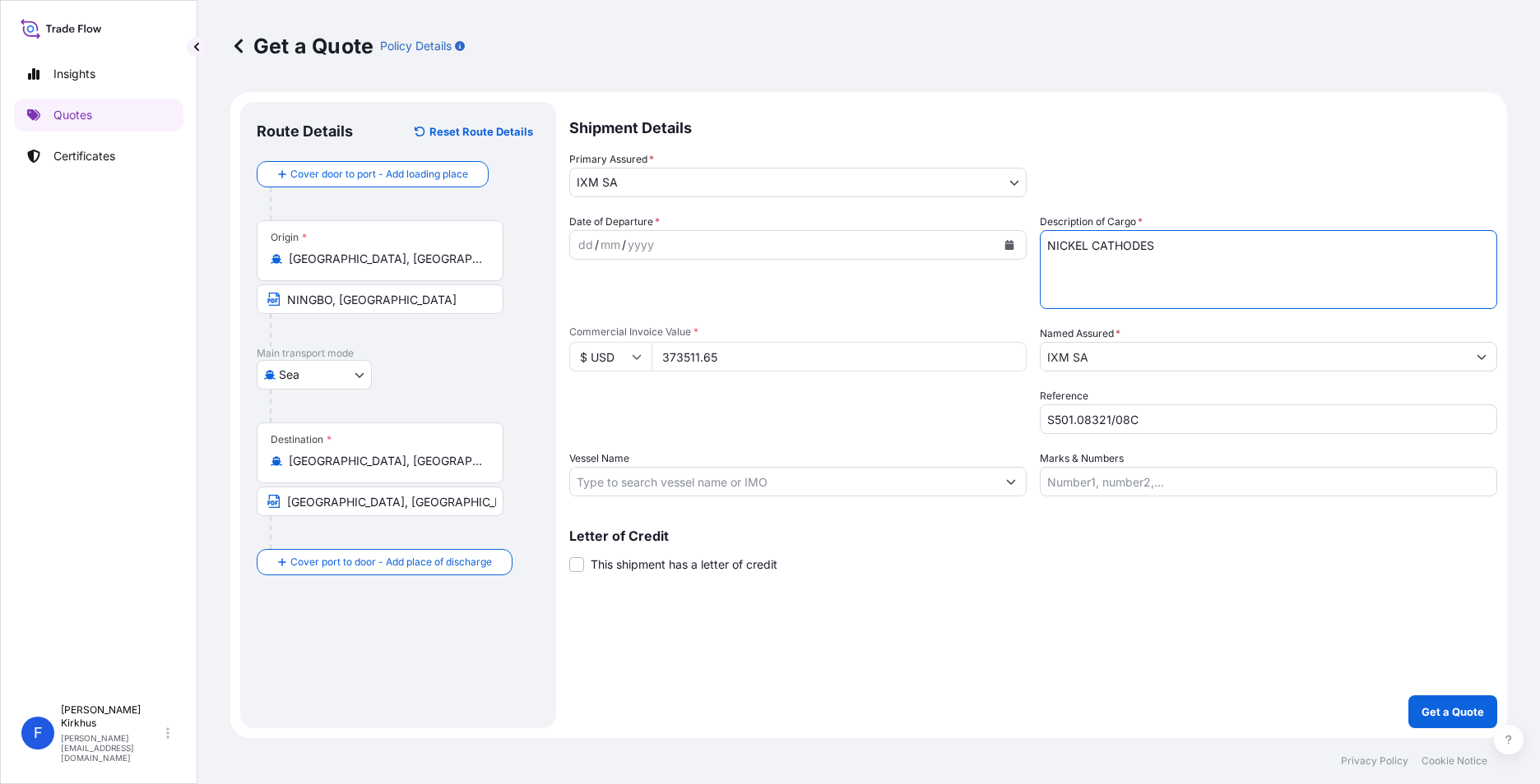
type textarea "NICKEL CATHODES"
drag, startPoint x: 782, startPoint y: 650, endPoint x: 774, endPoint y: 644, distance: 10.0
click at [782, 650] on div "Shipment Details Primary Assured * IXM SA IXM SA CMOC Limited IXM Trading LLC I…" at bounding box center [1033, 414] width 927 height 626
click at [607, 479] on input "Vessel Name" at bounding box center [782, 481] width 426 height 30
paste input "ZHONG GU RI ZHAO 25007W"
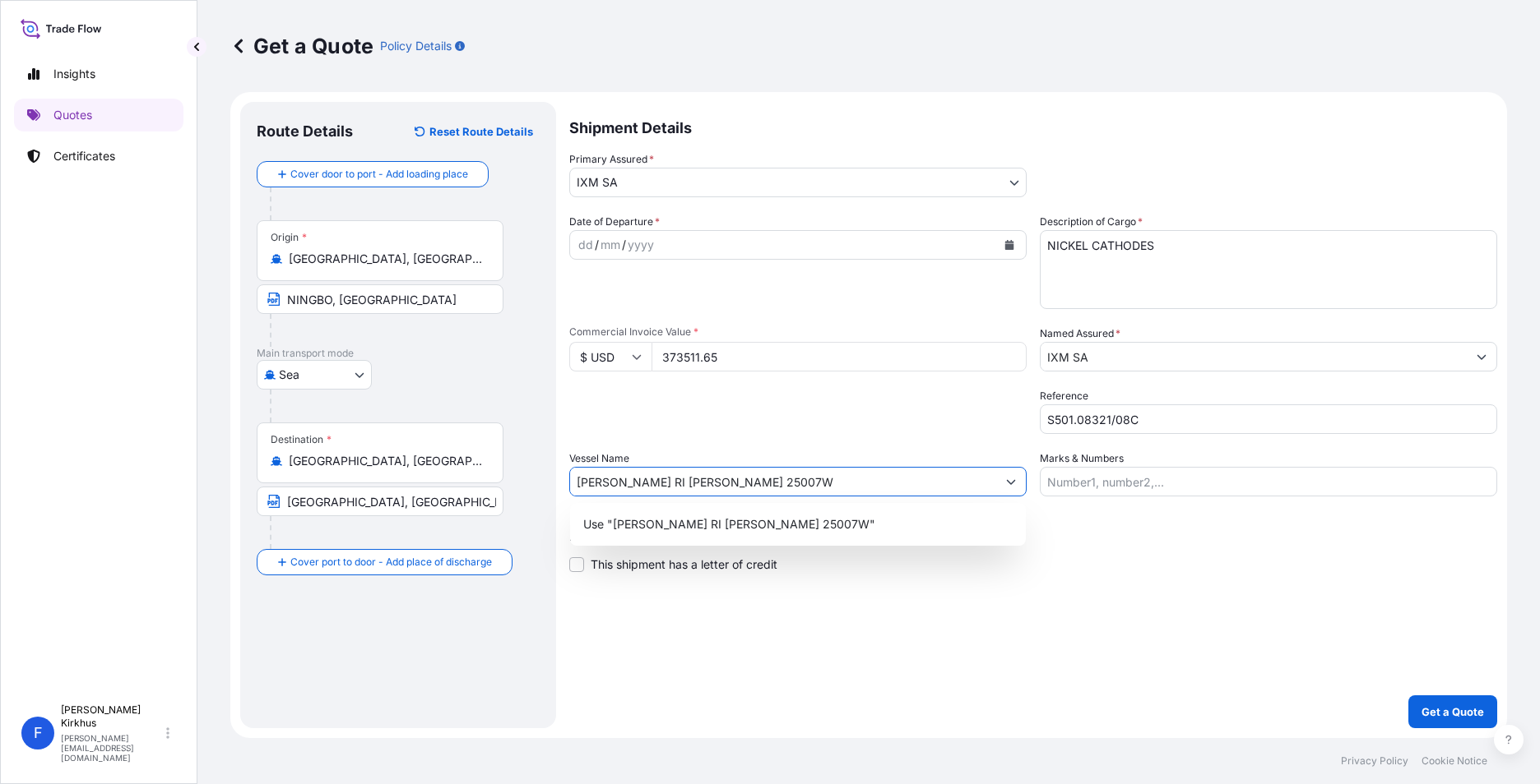
type input "ZHONG GU RI ZHAO 25007W"
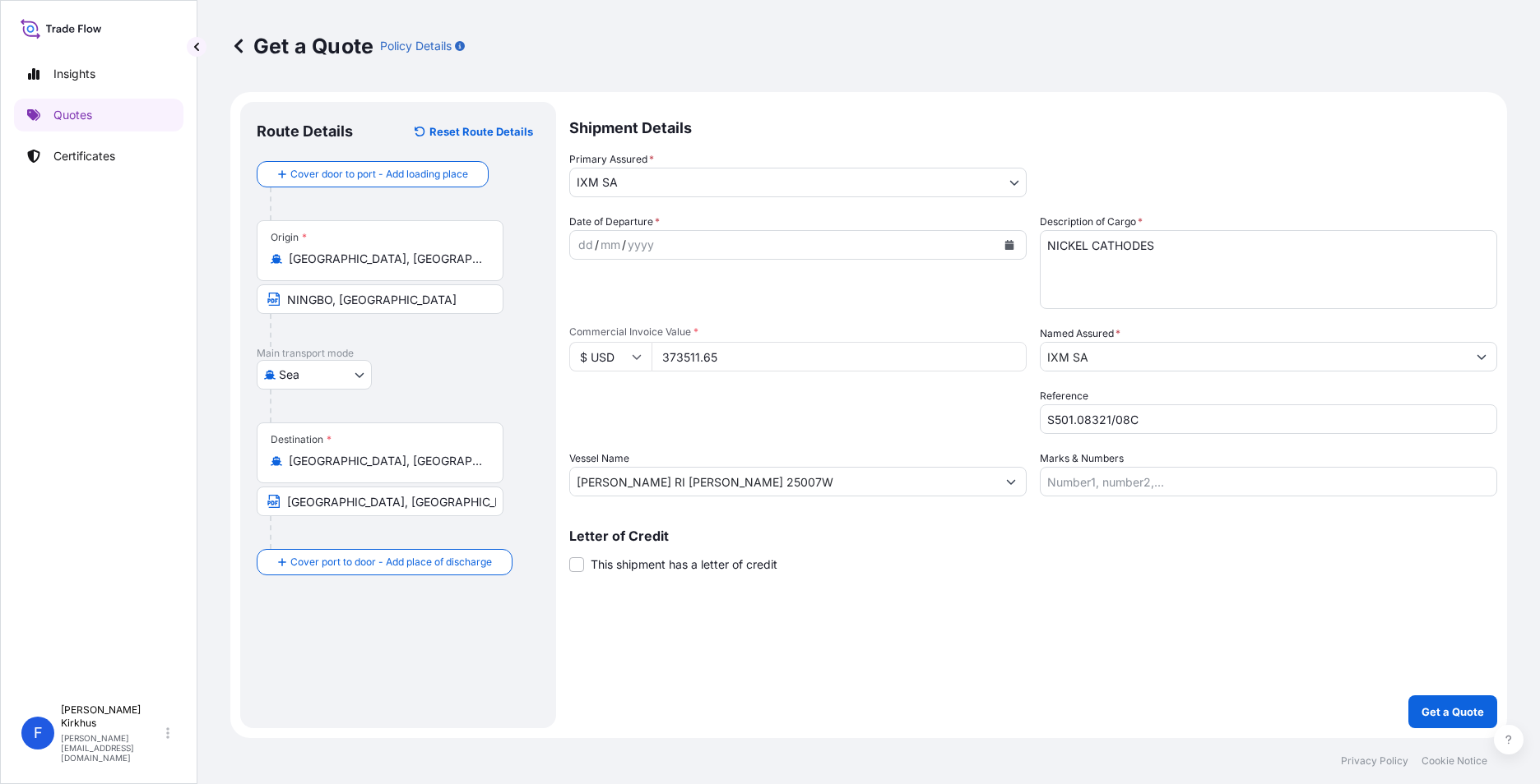
click at [619, 244] on div "mm" at bounding box center [610, 245] width 23 height 20
click at [713, 305] on div "Date of Departure * 23 / 08 / 2025" at bounding box center [798, 261] width 458 height 95
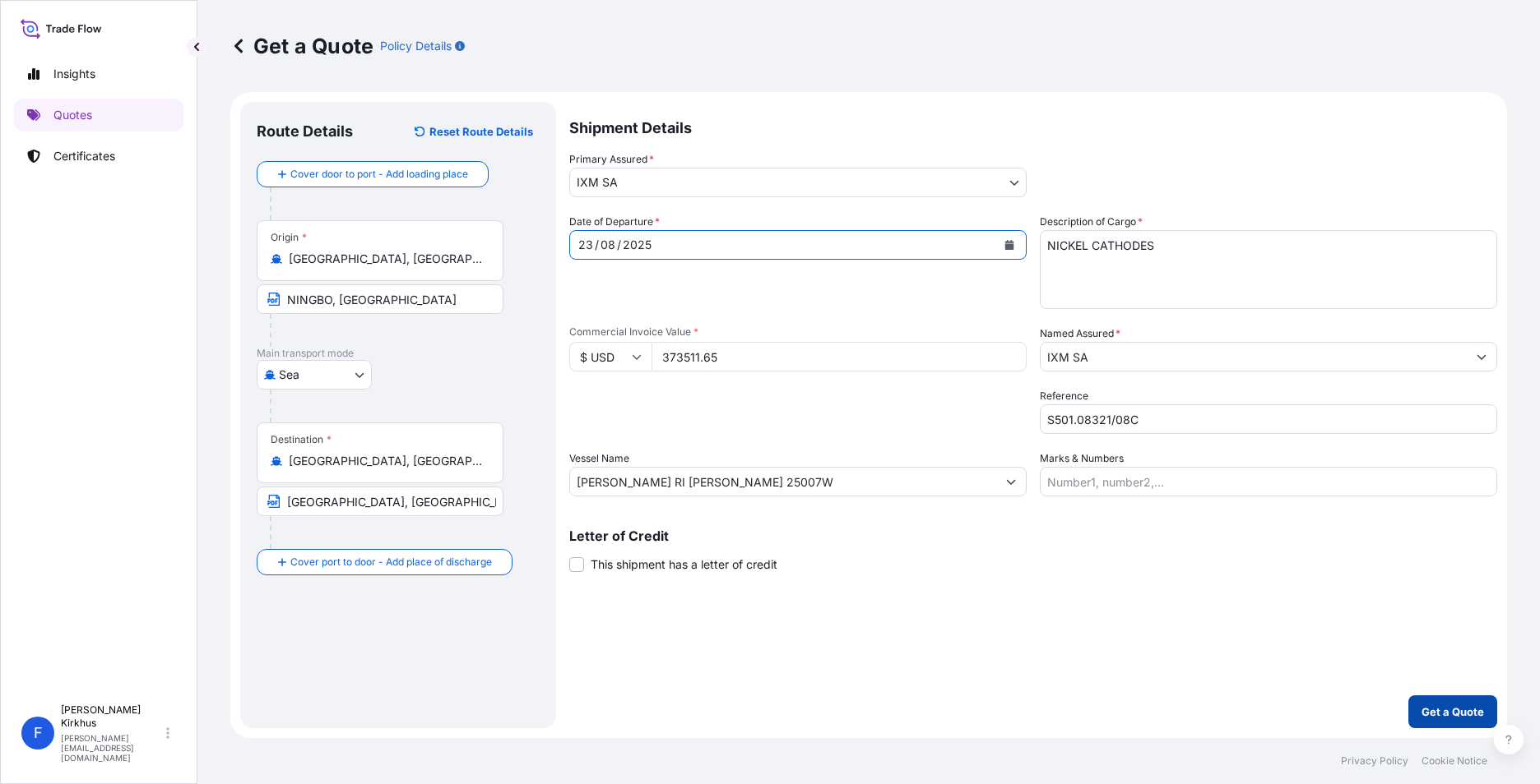
click at [1466, 714] on p "Get a Quote" at bounding box center [1452, 711] width 63 height 16
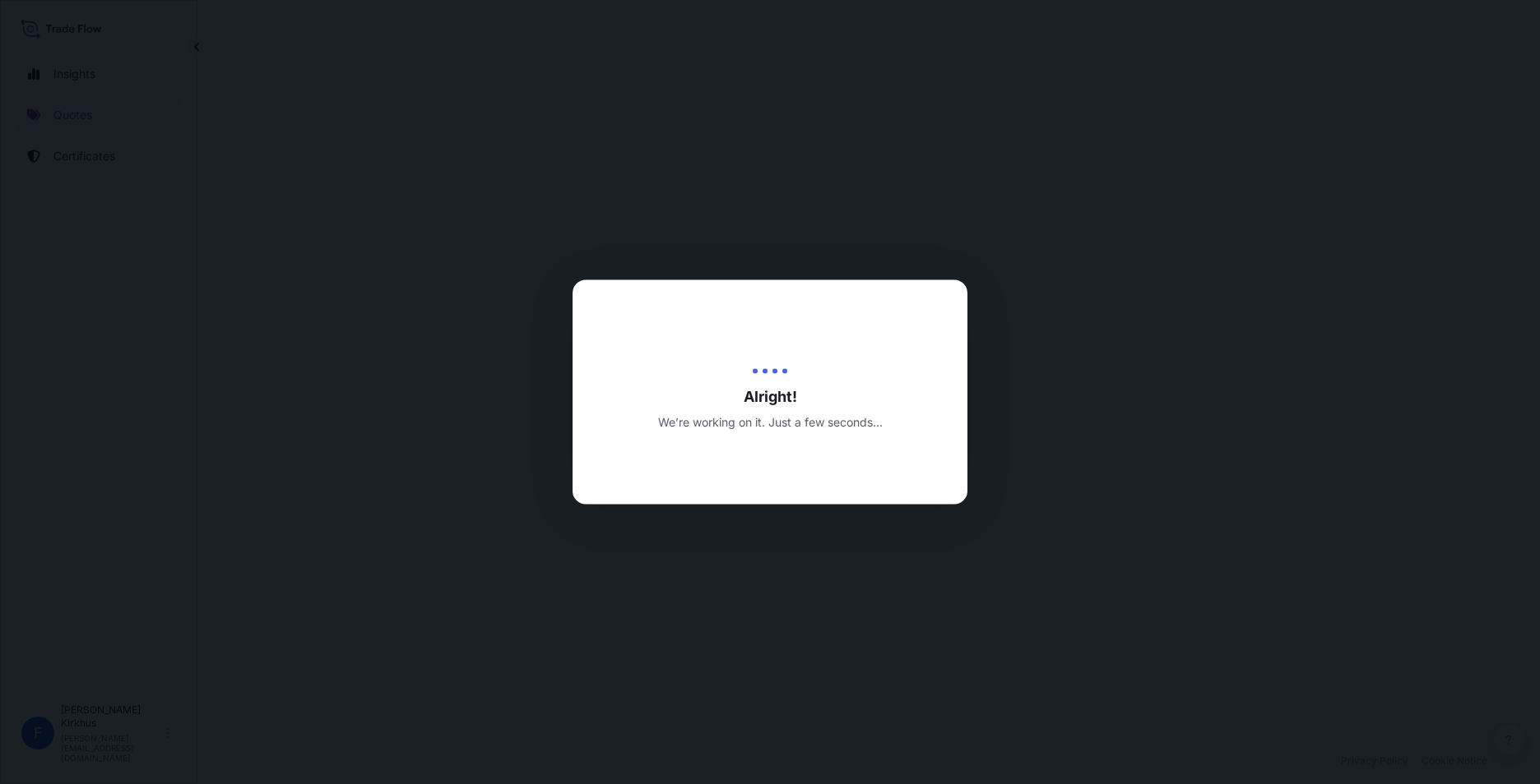
select select "Sea"
select select "31846"
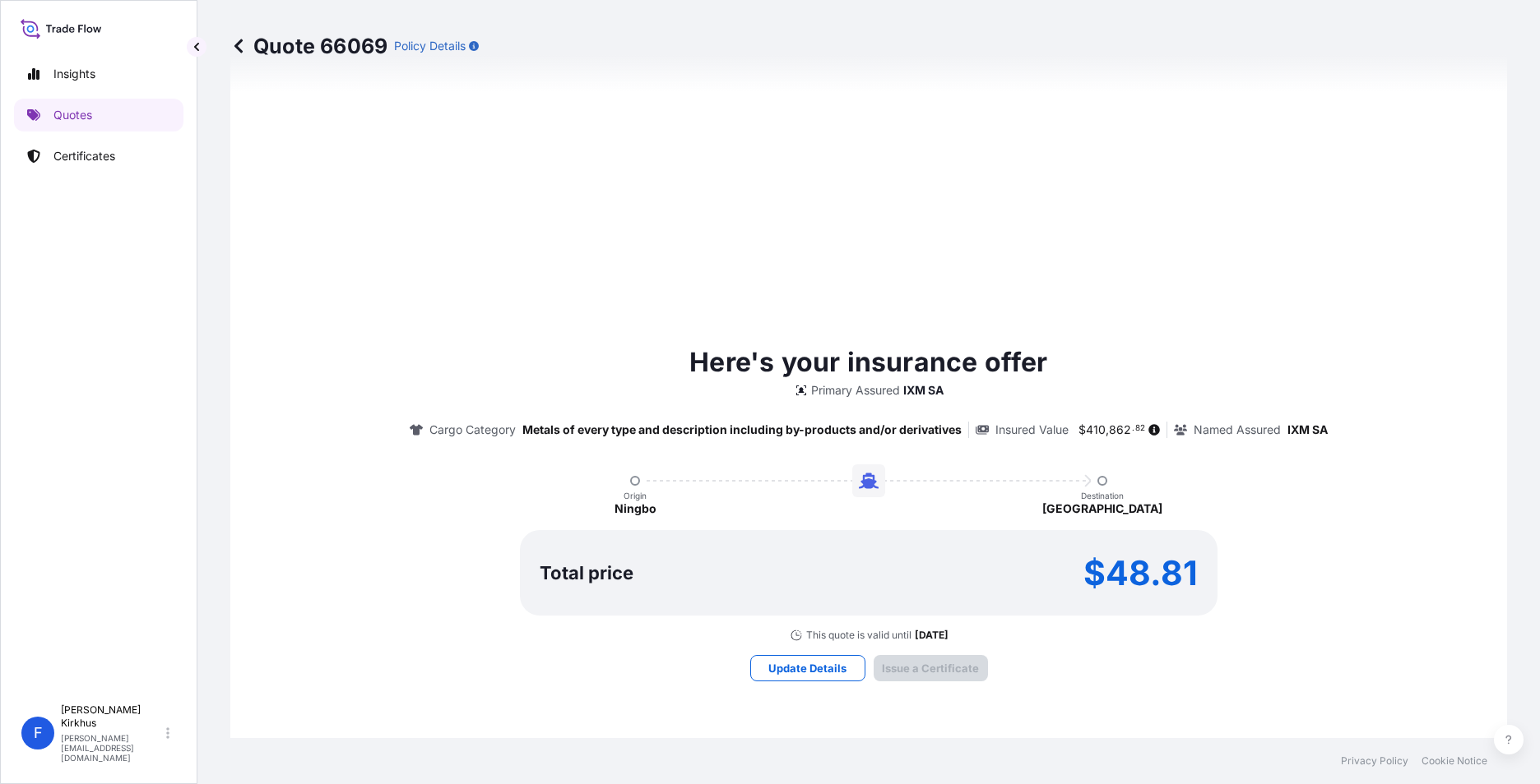
scroll to position [1690, 0]
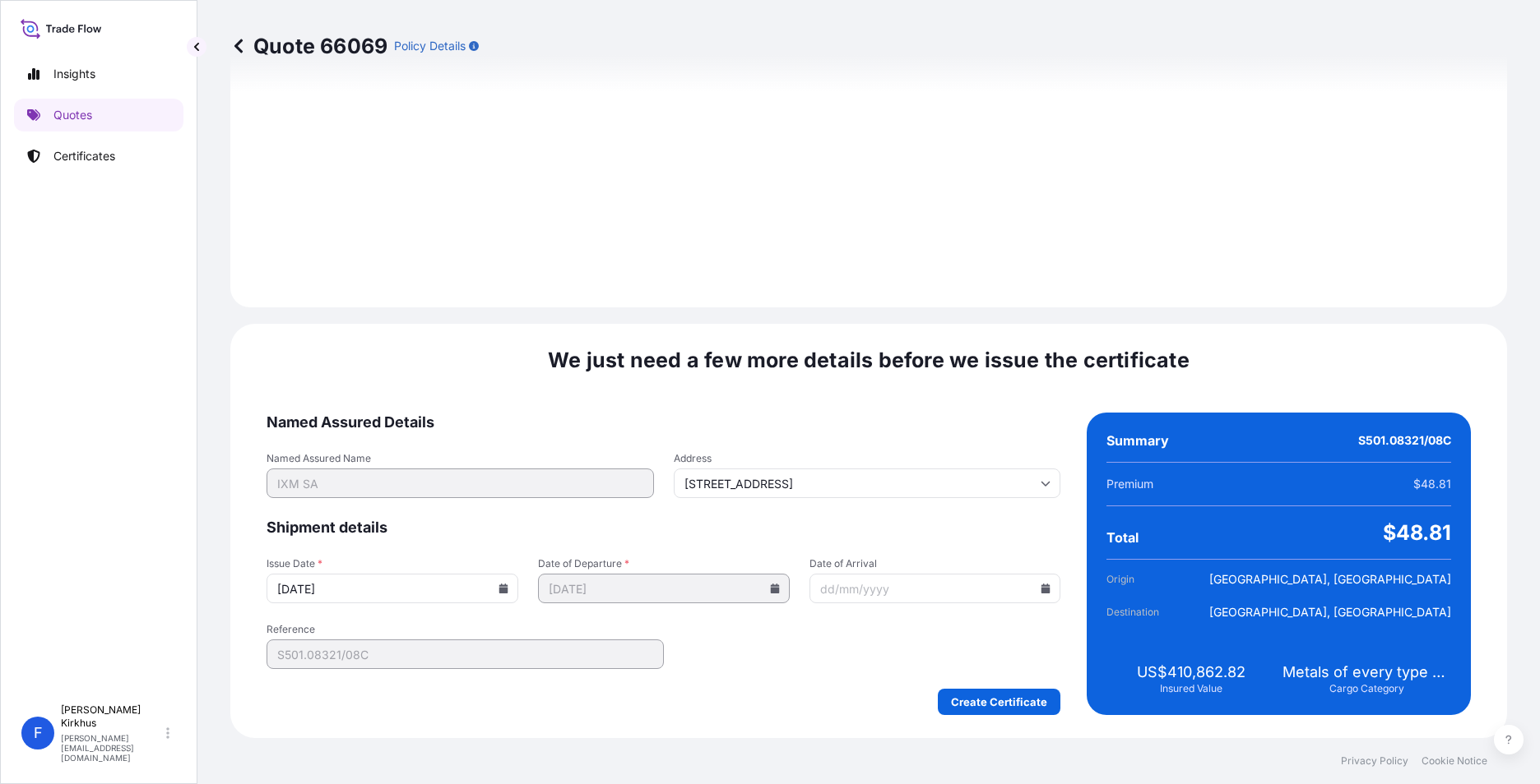
click at [793, 696] on div "Create Certificate" at bounding box center [664, 702] width 793 height 26
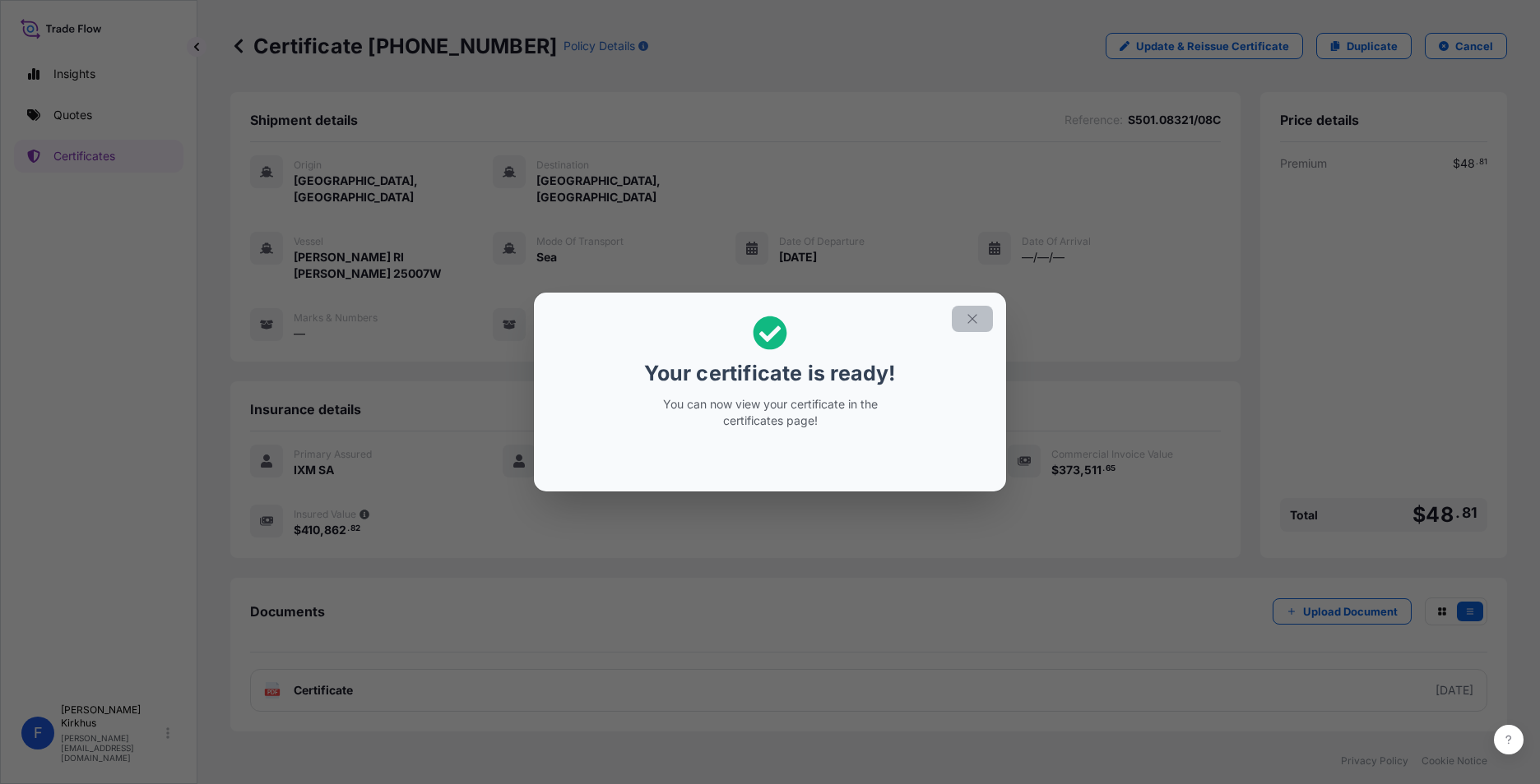
click at [967, 316] on icon "button" at bounding box center [971, 319] width 15 height 15
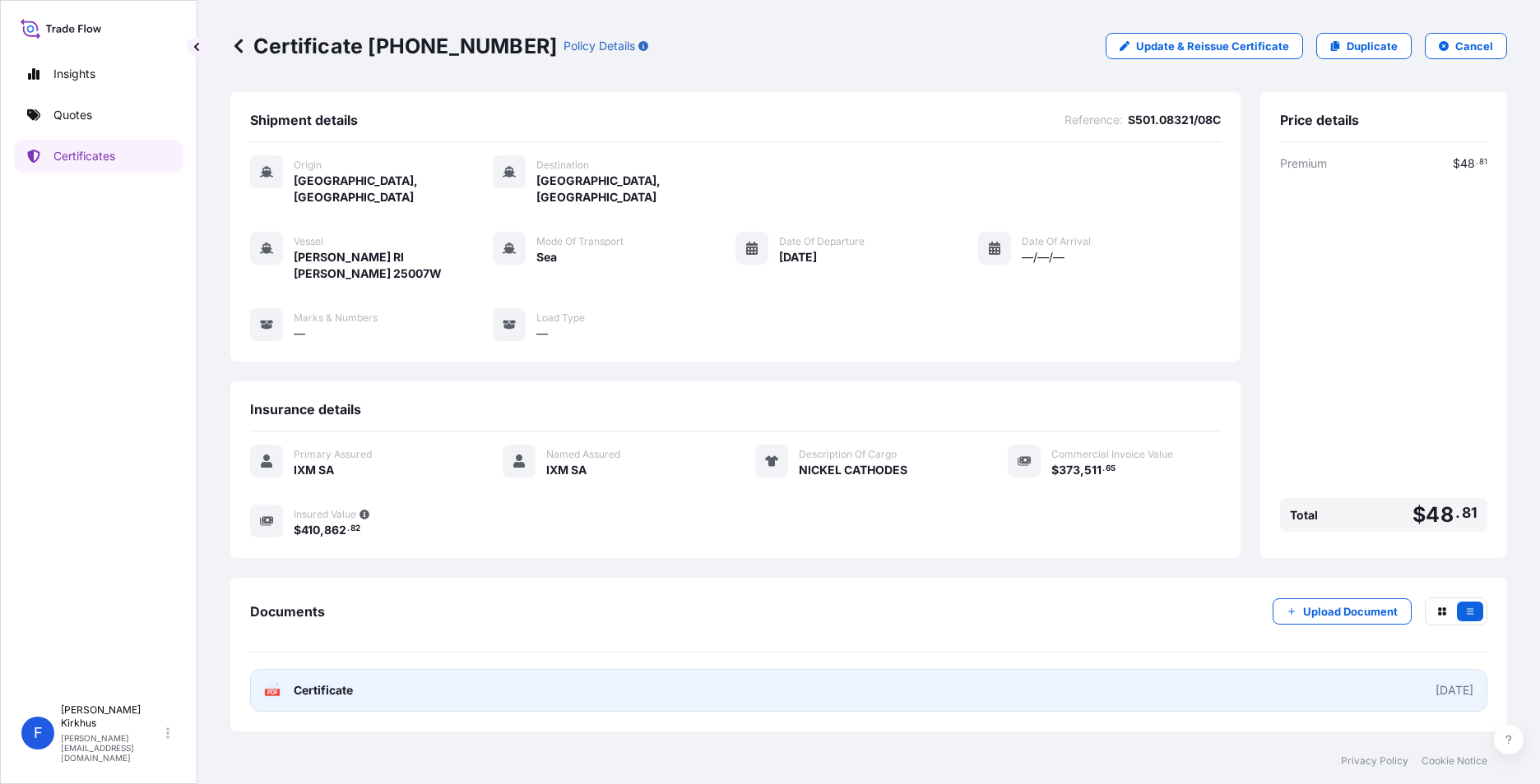
click at [324, 682] on span "Certificate" at bounding box center [323, 690] width 59 height 16
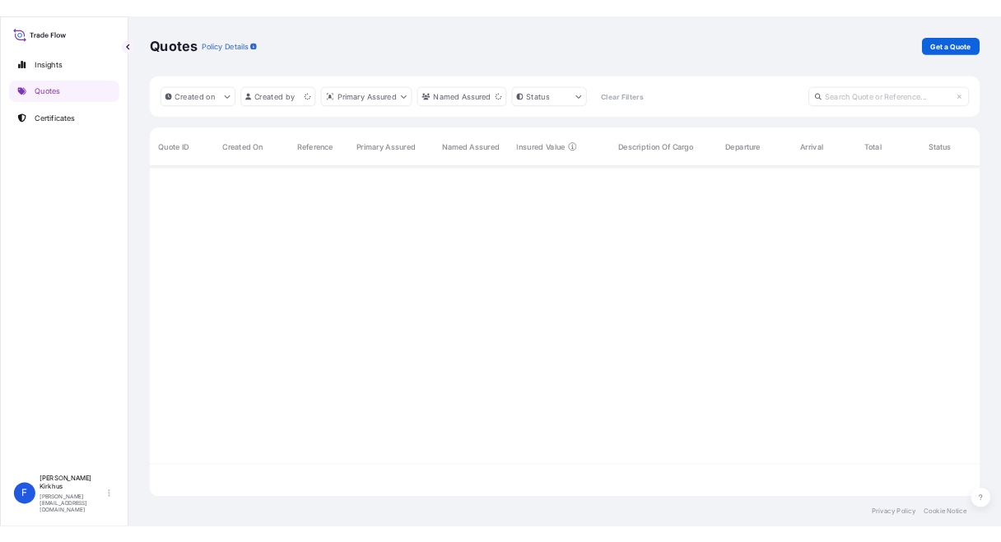
scroll to position [188, 725]
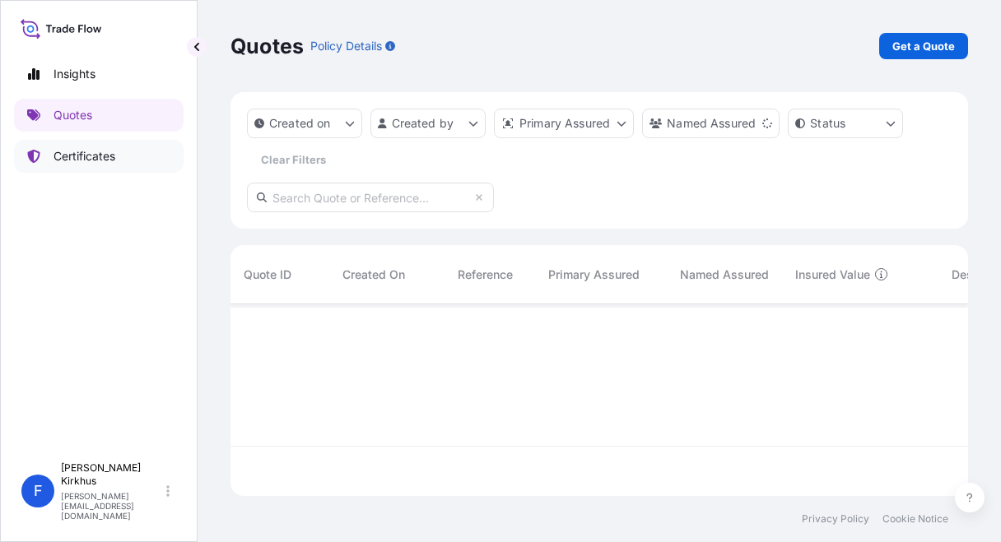
click at [90, 156] on p "Certificates" at bounding box center [84, 156] width 62 height 16
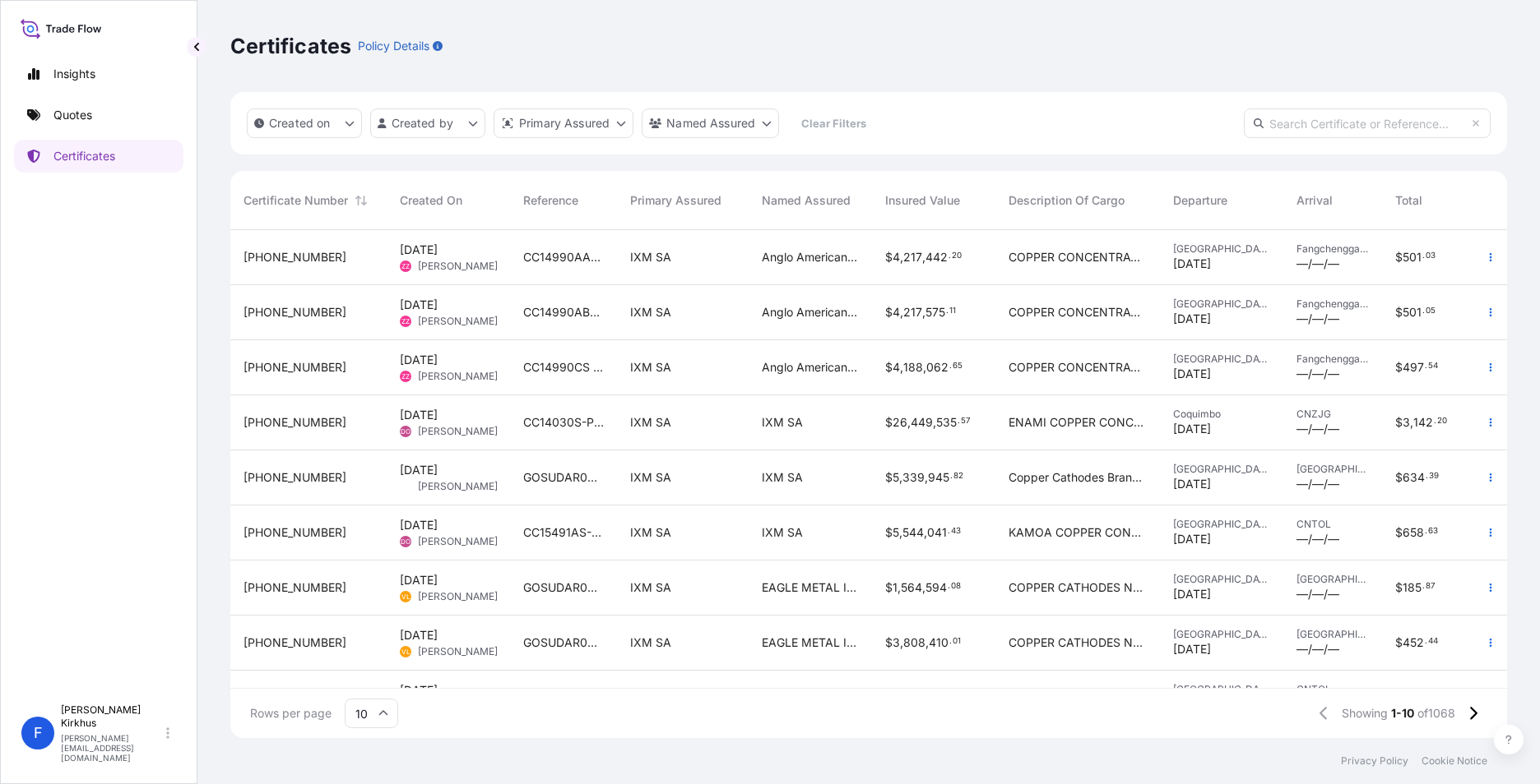
click at [1068, 202] on span "Description Of Cargo" at bounding box center [1066, 201] width 116 height 16
click at [470, 120] on html "Insights Quotes Certificates F Fredrik Kirkhus fredrik.kirkhus@ixmetals.com Cer…" at bounding box center [770, 392] width 1540 height 784
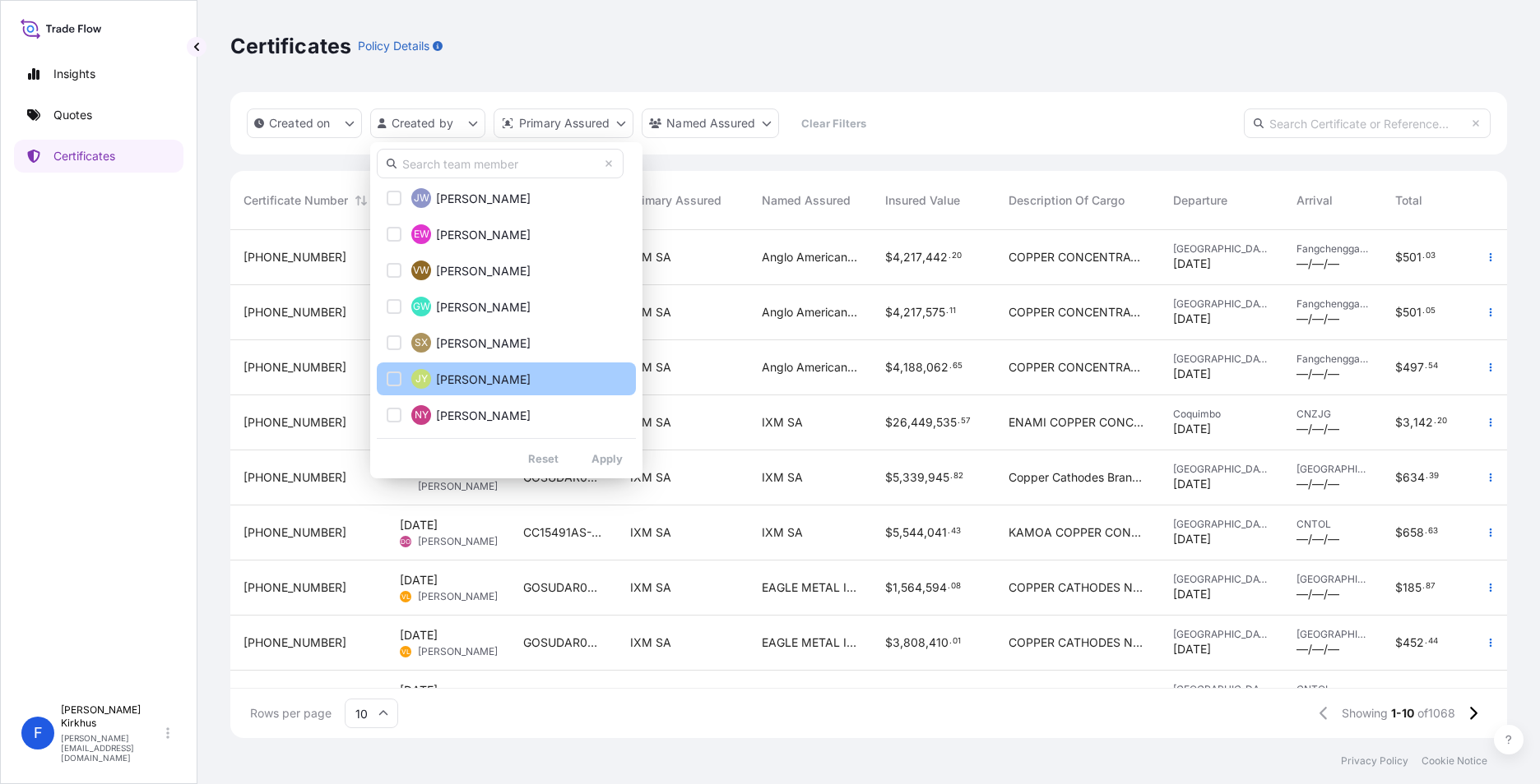
scroll to position [3038, 0]
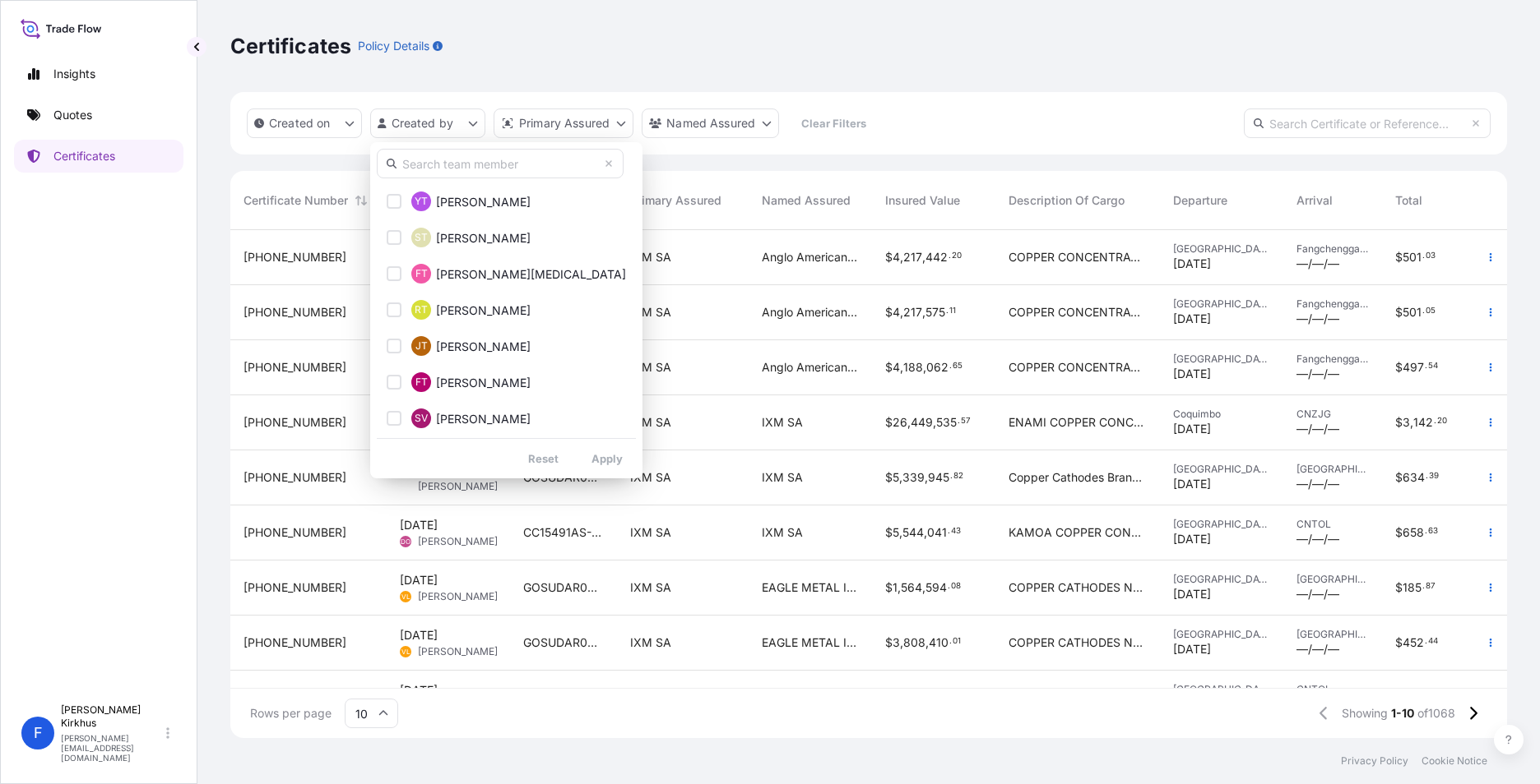
click at [501, 160] on input "text" at bounding box center [500, 164] width 247 height 30
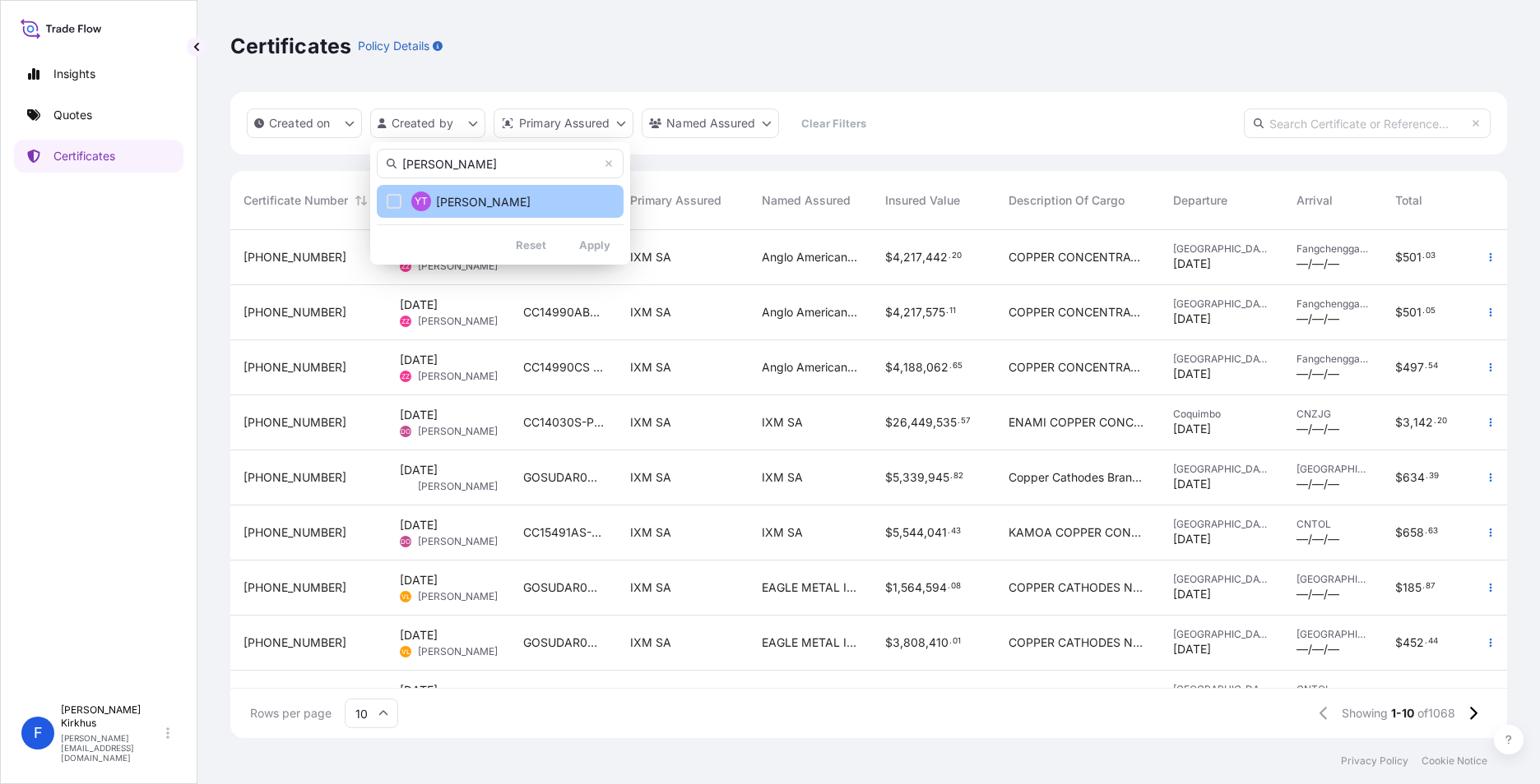
type input "Yvette"
click at [393, 202] on div "Select Option" at bounding box center [394, 201] width 15 height 15
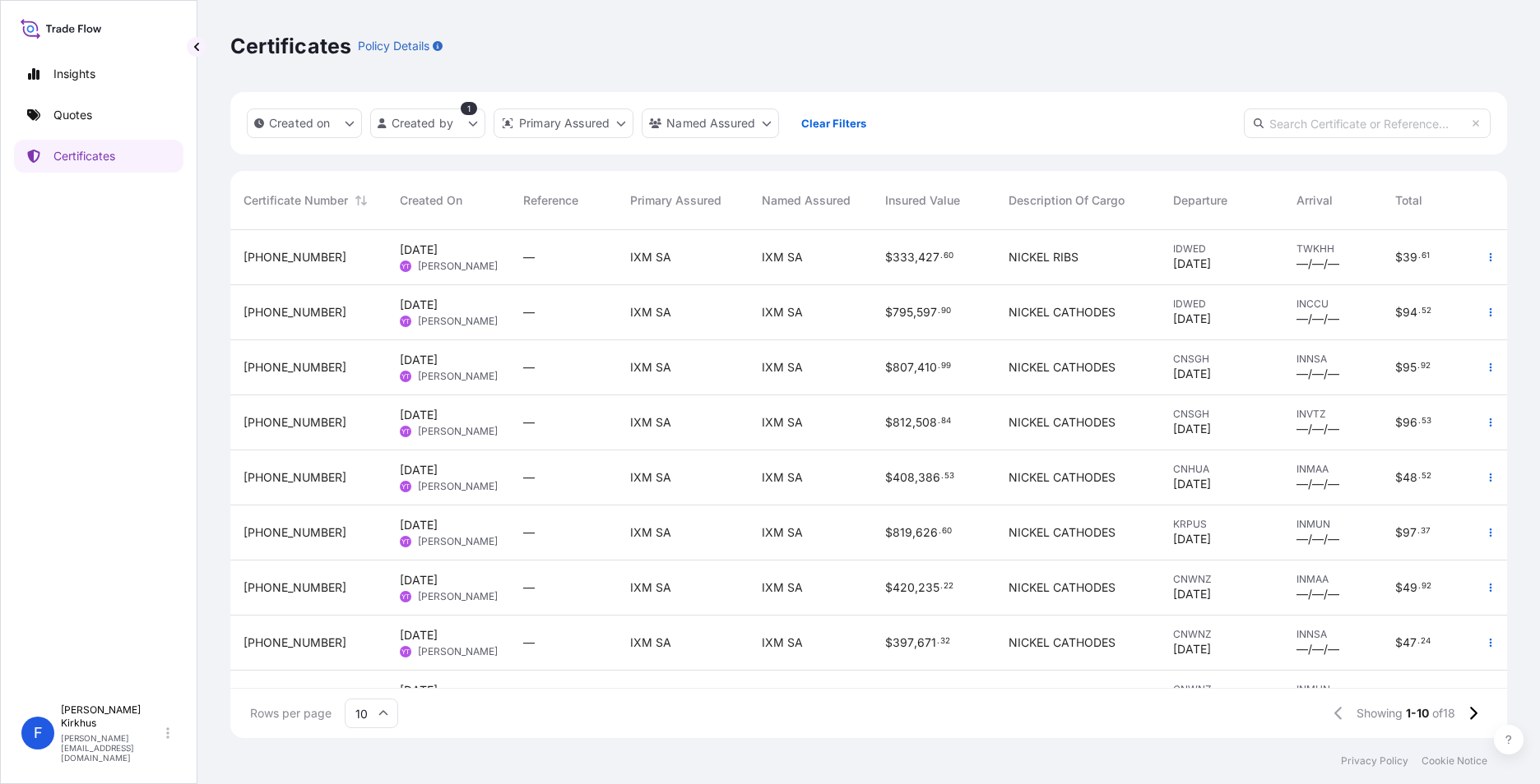
click at [263, 314] on span "31846-1044-1" at bounding box center [295, 313] width 103 height 16
